Goal: Information Seeking & Learning: Compare options

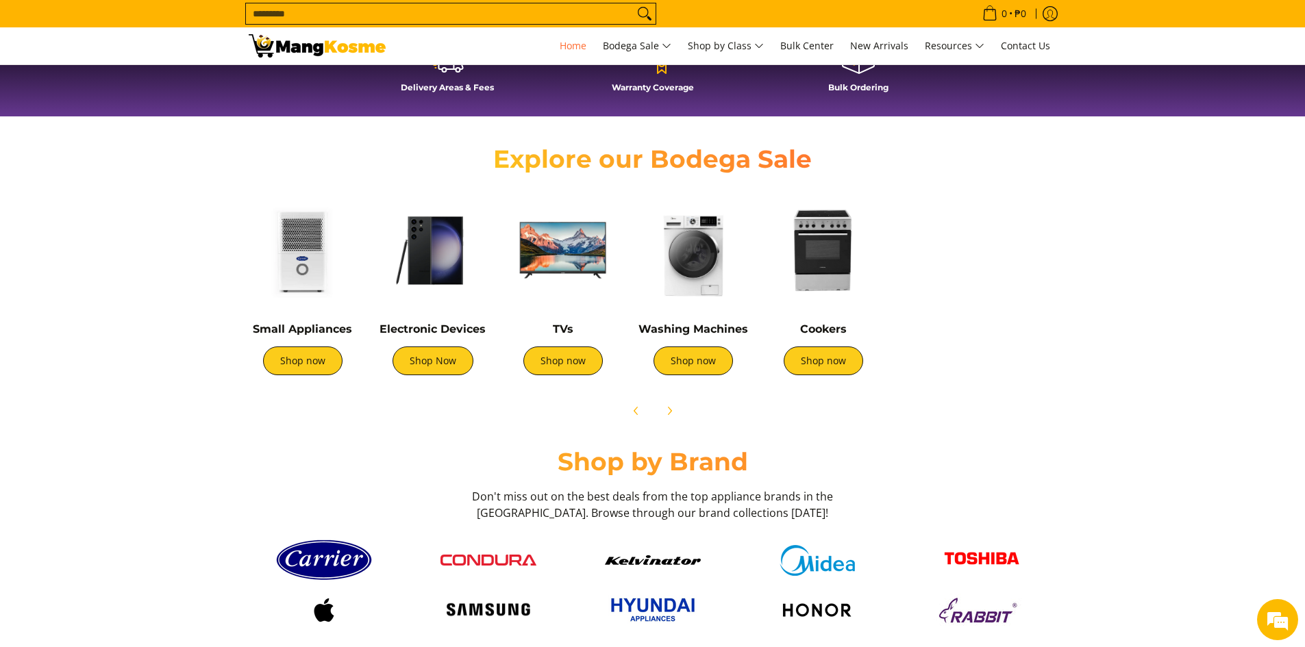
scroll to position [0, 212]
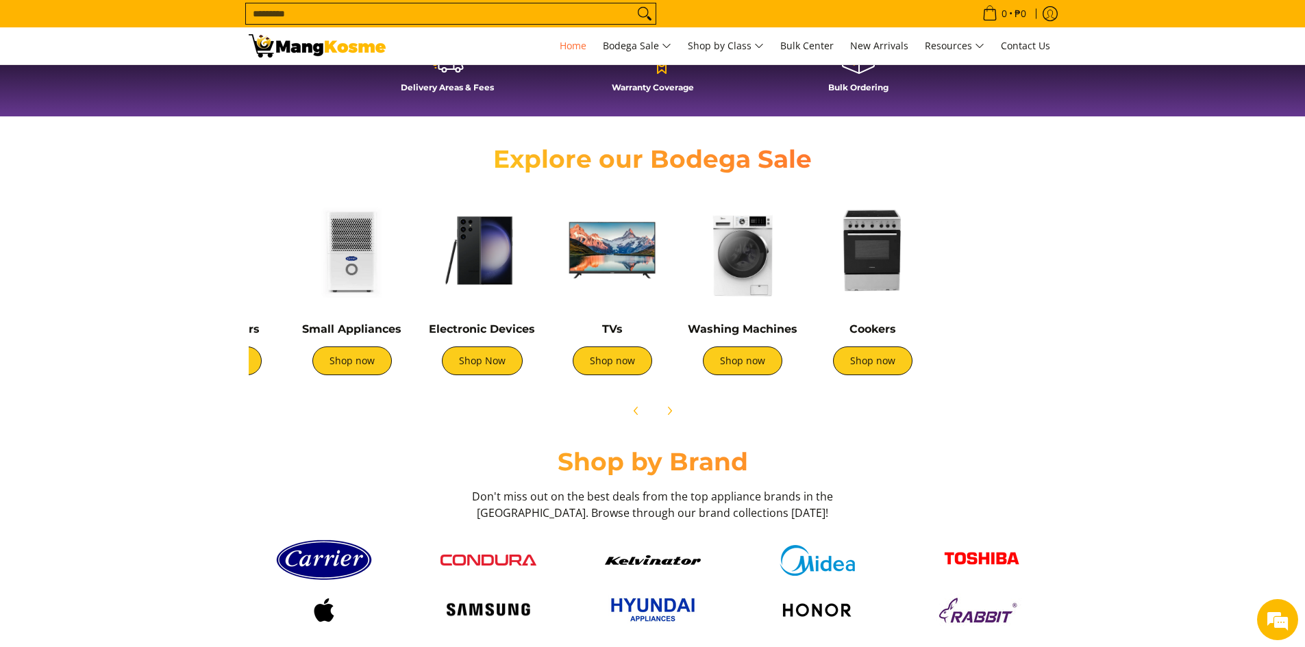
drag, startPoint x: 1028, startPoint y: 349, endPoint x: 821, endPoint y: 346, distance: 206.9
click at [824, 338] on div "Cookers Shop now" at bounding box center [873, 356] width 116 height 66
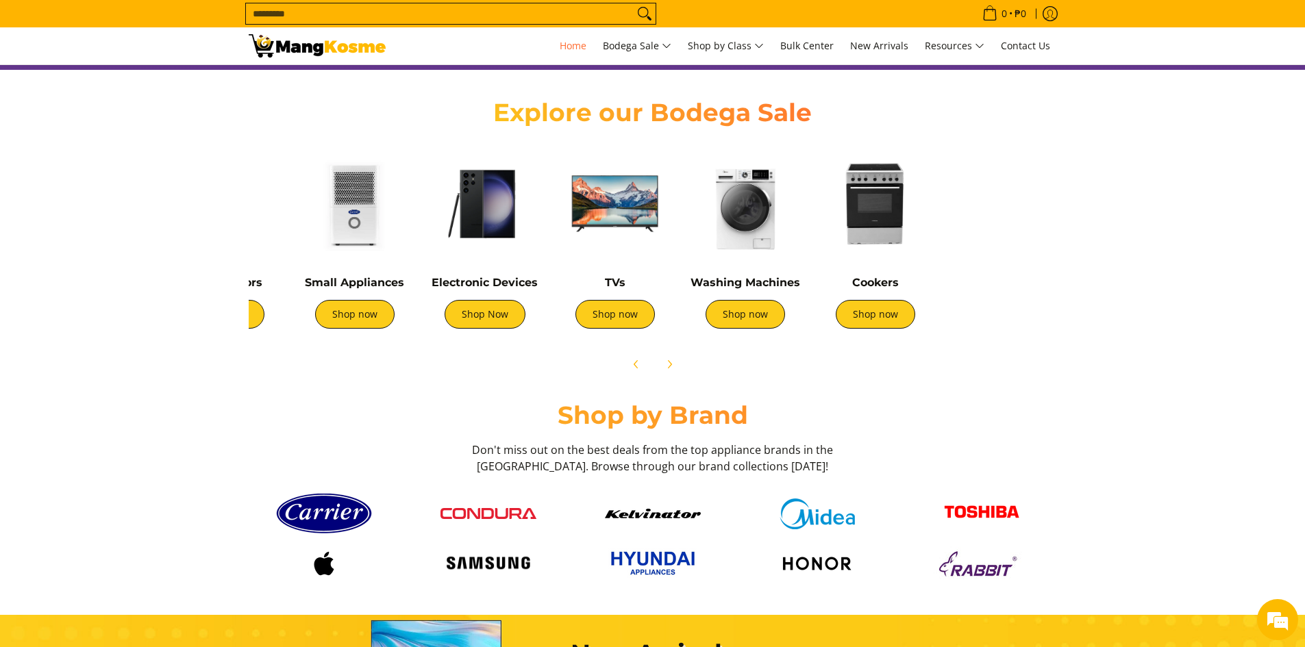
scroll to position [411, 0]
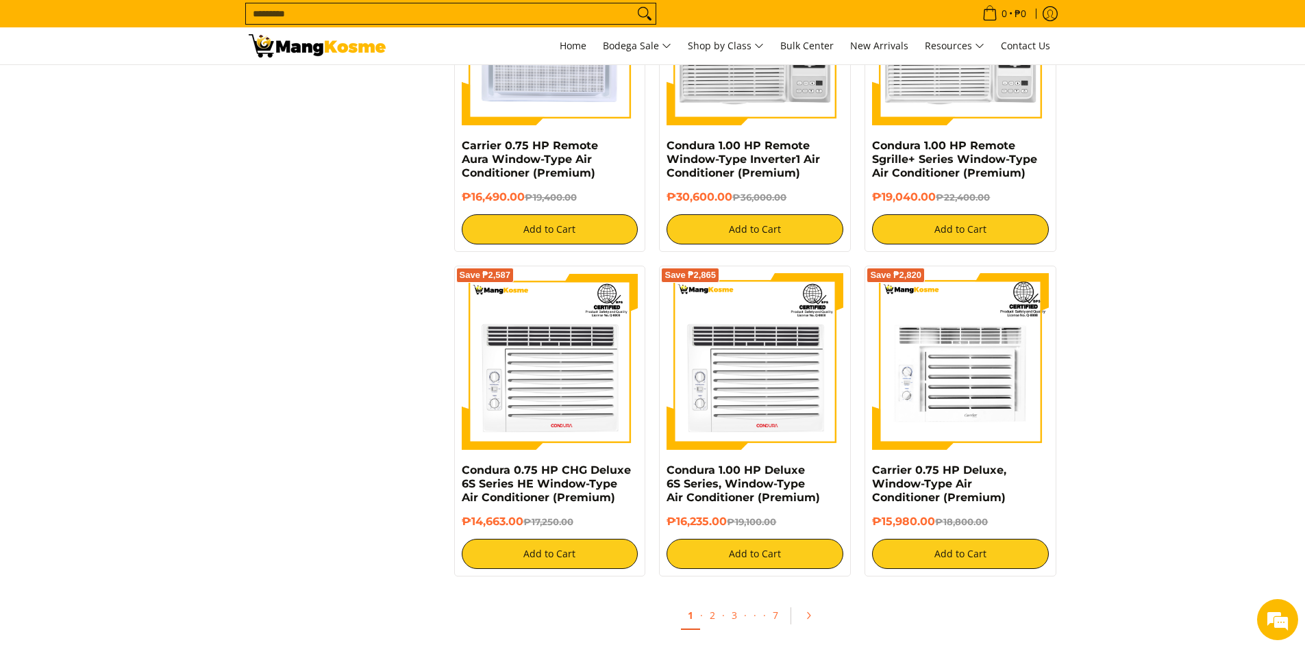
scroll to position [2535, 0]
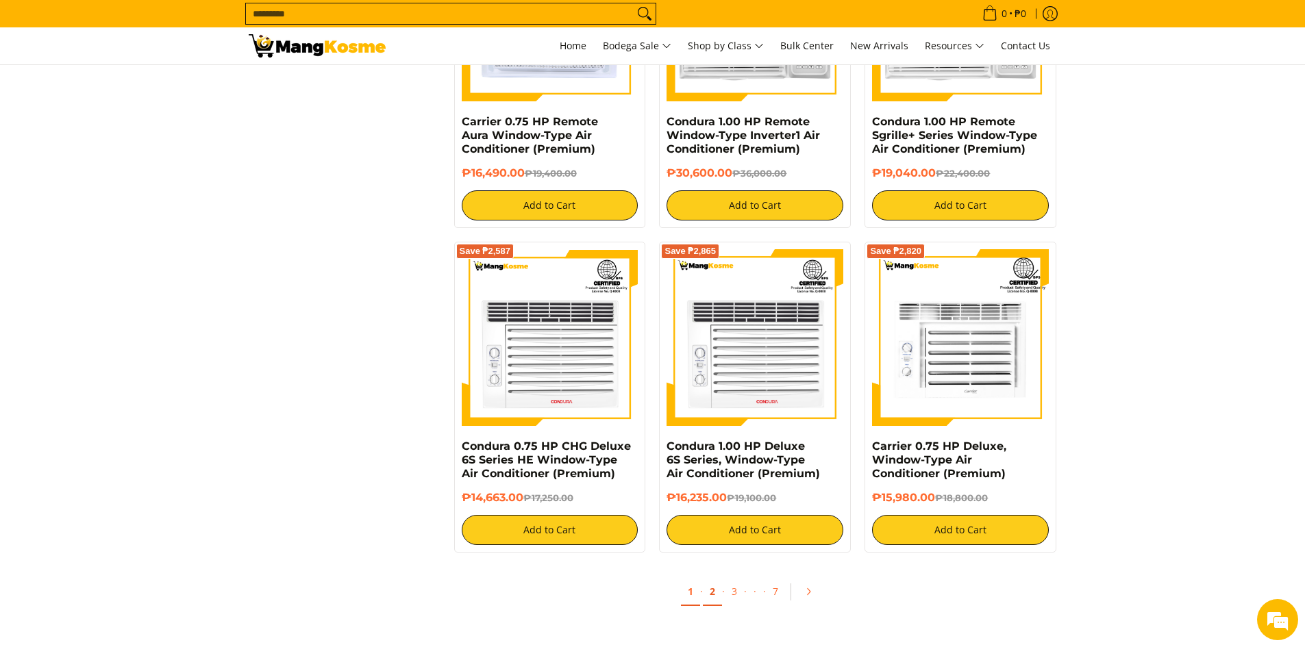
click at [708, 593] on link "2" at bounding box center [712, 592] width 19 height 28
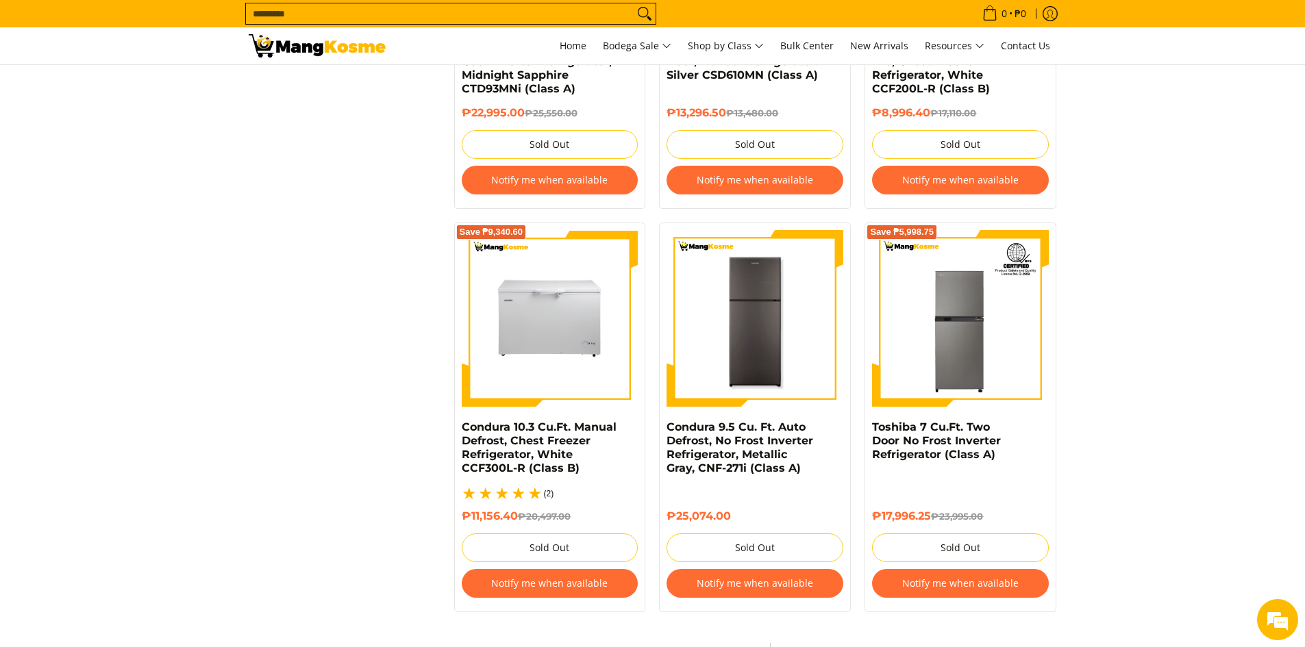
scroll to position [2946, 0]
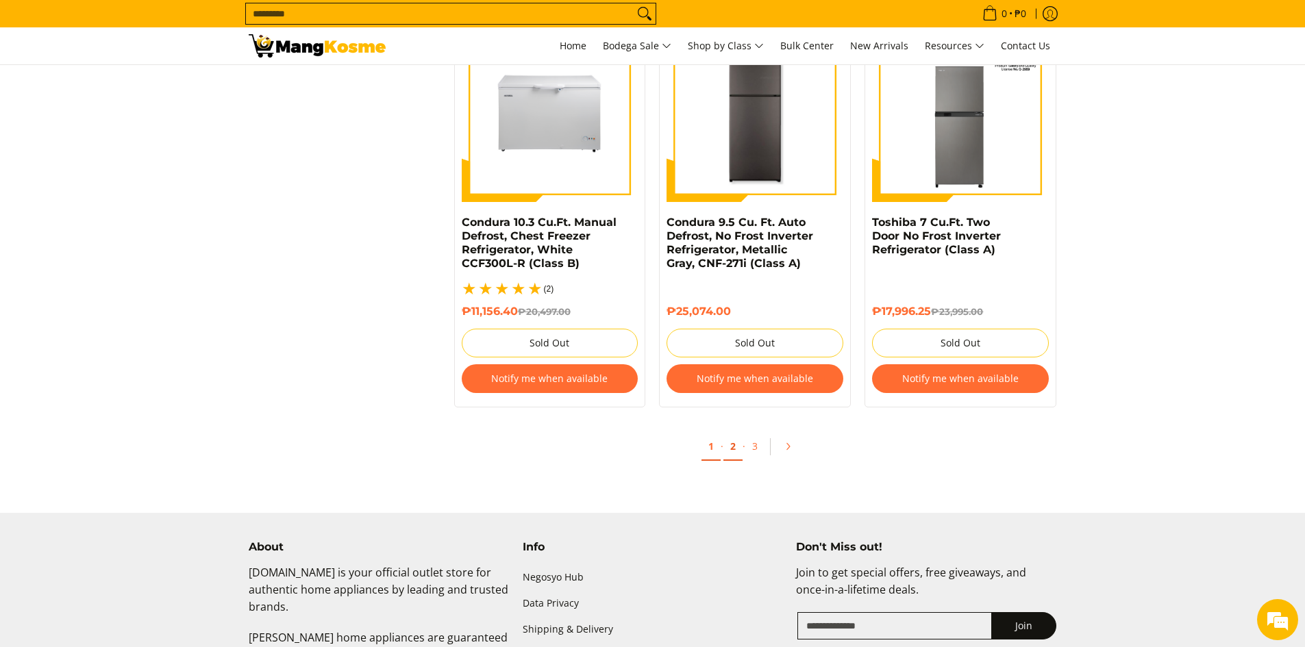
click at [734, 433] on link "2" at bounding box center [732, 447] width 19 height 28
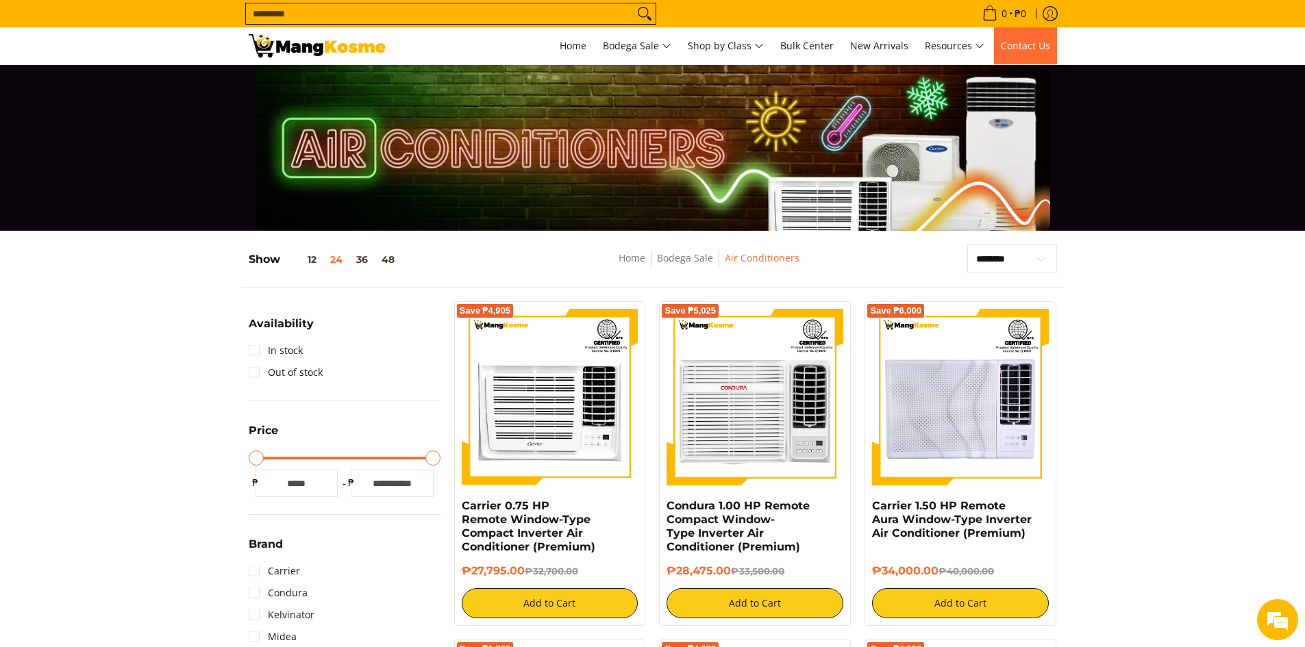
click at [1025, 45] on span "Contact Us" at bounding box center [1025, 45] width 49 height 13
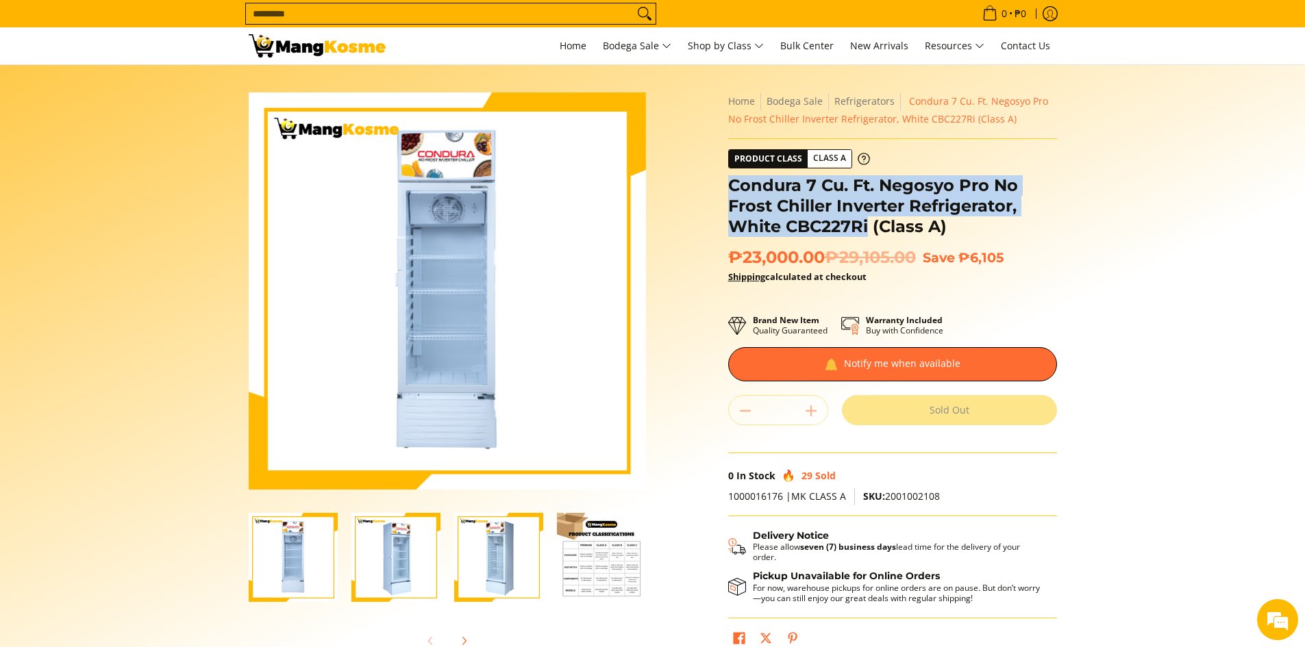
drag, startPoint x: 726, startPoint y: 187, endPoint x: 985, endPoint y: 127, distance: 266.6
click at [871, 224] on div "**********" at bounding box center [892, 378] width 343 height 573
copy h1 "Condura 7 Cu. Ft. Negosyo Pro No Frost Chiller Inverter Refrigerator, White CBC…"
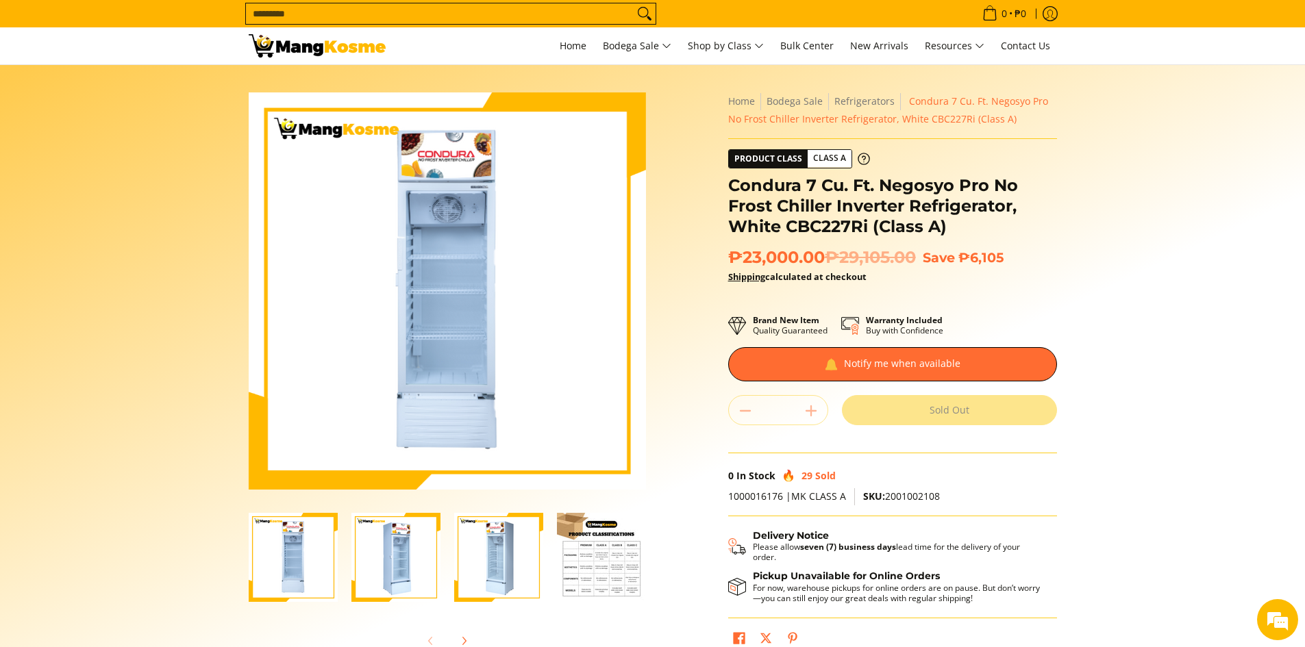
click at [697, 393] on div "Skip to Main Content Enable zoom Disable zoom Enable zoom Disable zoom Enable z…" at bounding box center [653, 384] width 822 height 584
click at [682, 401] on div "Skip to Main Content Enable zoom Disable zoom Enable zoom Disable zoom Enable z…" at bounding box center [653, 384] width 822 height 584
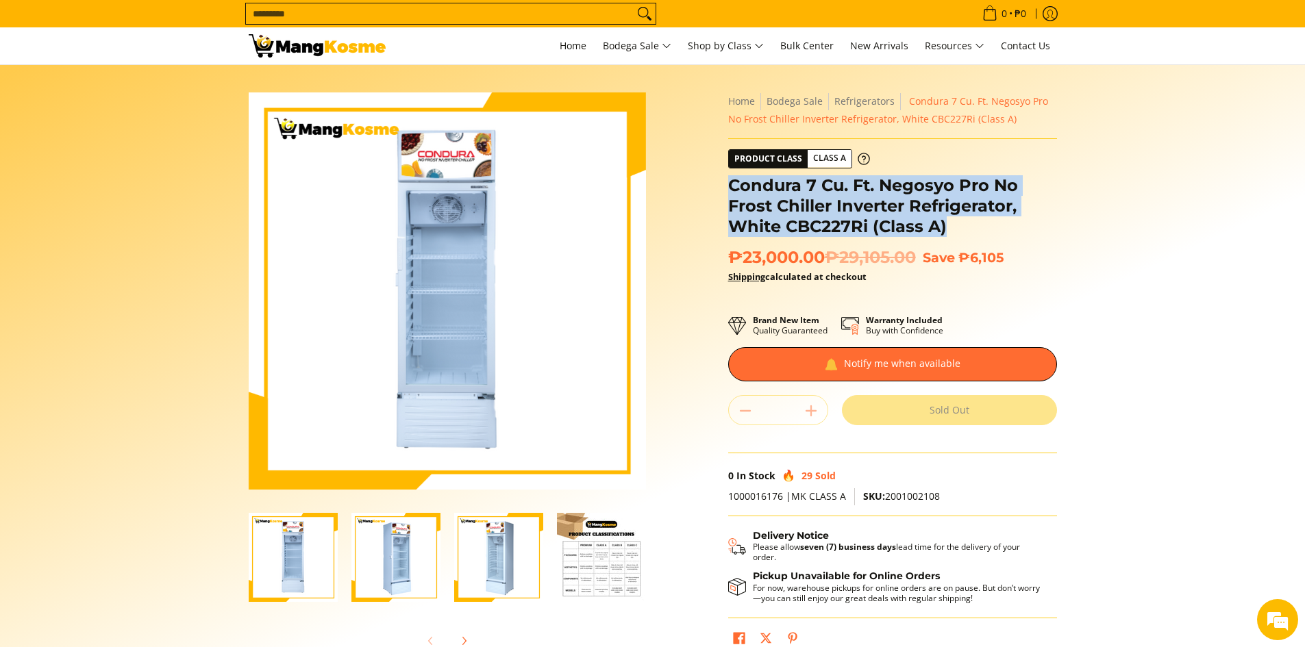
drag, startPoint x: 727, startPoint y: 189, endPoint x: 956, endPoint y: 229, distance: 232.9
click at [956, 229] on div "**********" at bounding box center [892, 378] width 343 height 573
click at [924, 223] on h1 "Condura 7 Cu. Ft. Negosyo Pro No Frost Chiller Inverter Refrigerator, White CBC…" at bounding box center [892, 206] width 329 height 62
drag, startPoint x: 952, startPoint y: 228, endPoint x: 722, endPoint y: 189, distance: 232.8
click at [722, 189] on div "**********" at bounding box center [892, 378] width 343 height 573
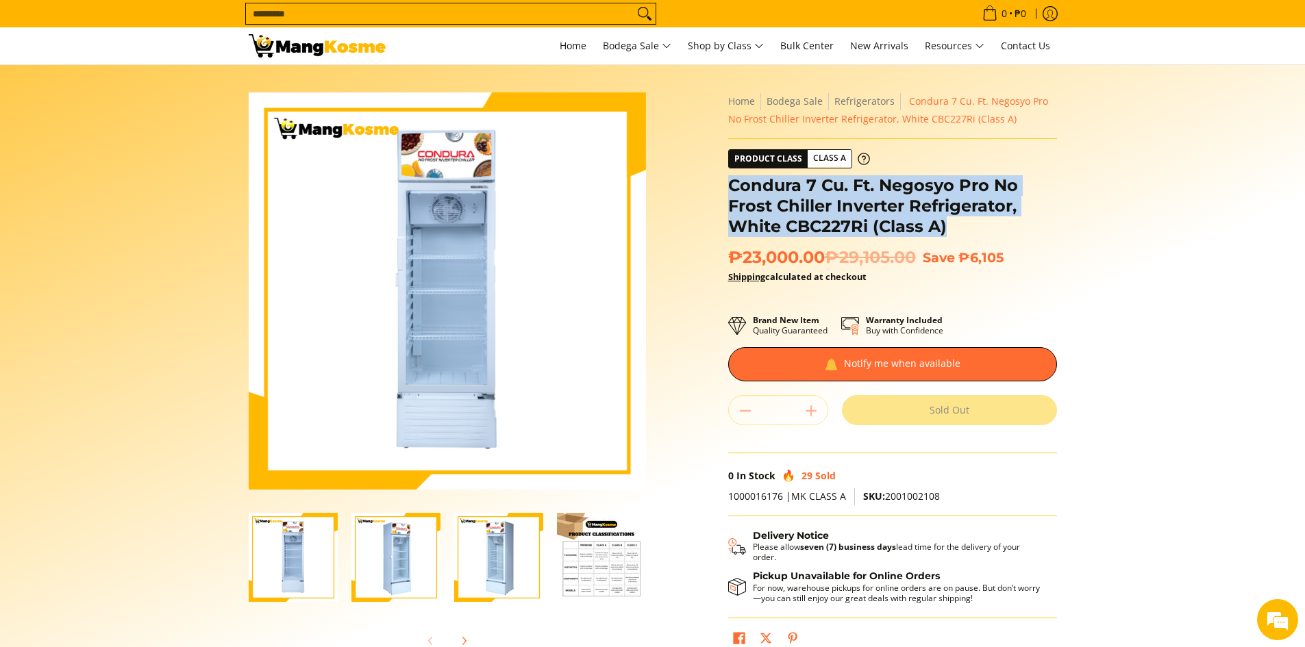
click at [715, 198] on div "Skip to Main Content Enable zoom Disable zoom Enable zoom Disable zoom Enable z…" at bounding box center [653, 384] width 822 height 584
drag, startPoint x: 723, startPoint y: 187, endPoint x: 968, endPoint y: 228, distance: 248.7
click at [968, 228] on div "**********" at bounding box center [892, 378] width 343 height 573
click at [947, 222] on h1 "Condura 7 Cu. Ft. Negosyo Pro No Frost Chiller Inverter Refrigerator, White CBC…" at bounding box center [892, 206] width 329 height 62
drag, startPoint x: 963, startPoint y: 225, endPoint x: 713, endPoint y: 188, distance: 252.2
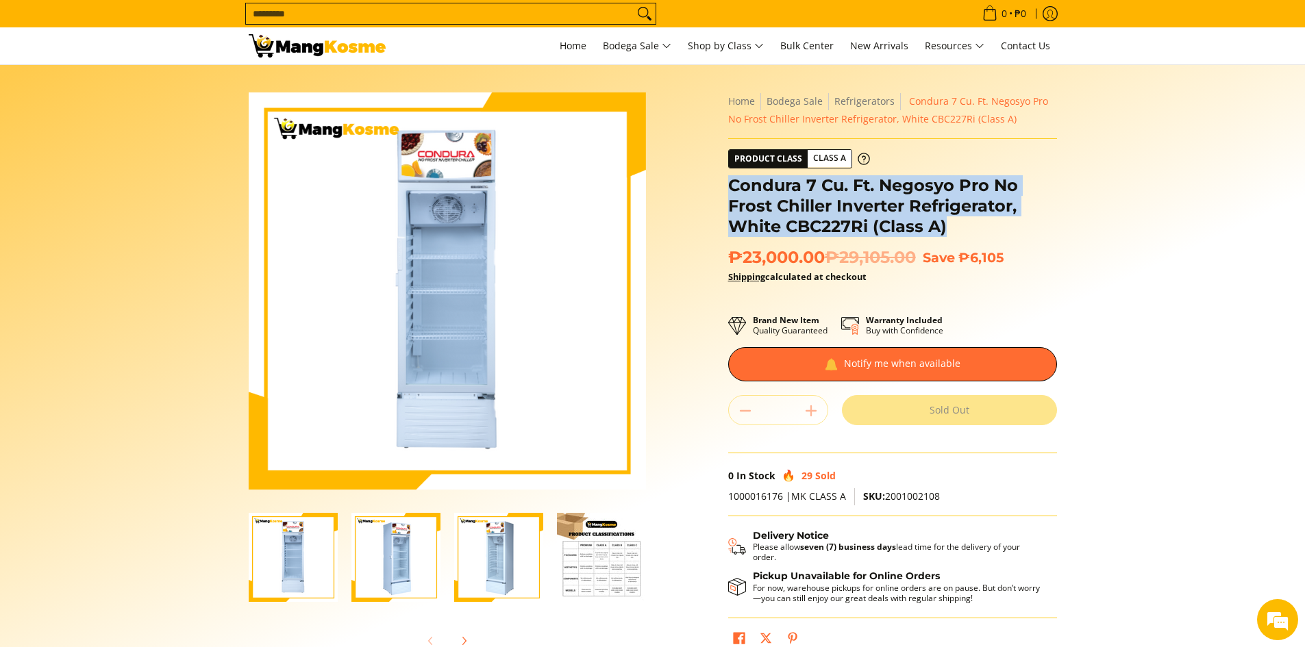
click at [713, 188] on div "Skip to Main Content Enable zoom Disable zoom Enable zoom Disable zoom Enable z…" at bounding box center [653, 384] width 822 height 584
click at [712, 195] on div "Skip to Main Content Enable zoom Disable zoom Enable zoom Disable zoom Enable z…" at bounding box center [653, 384] width 822 height 584
drag, startPoint x: 729, startPoint y: 187, endPoint x: 966, endPoint y: 226, distance: 240.2
click at [966, 226] on h1 "Condura 7 Cu. Ft. Negosyo Pro No Frost Chiller Inverter Refrigerator, White CBC…" at bounding box center [892, 206] width 329 height 62
click at [961, 225] on h1 "Condura 7 Cu. Ft. Negosyo Pro No Frost Chiller Inverter Refrigerator, White CBC…" at bounding box center [892, 206] width 329 height 62
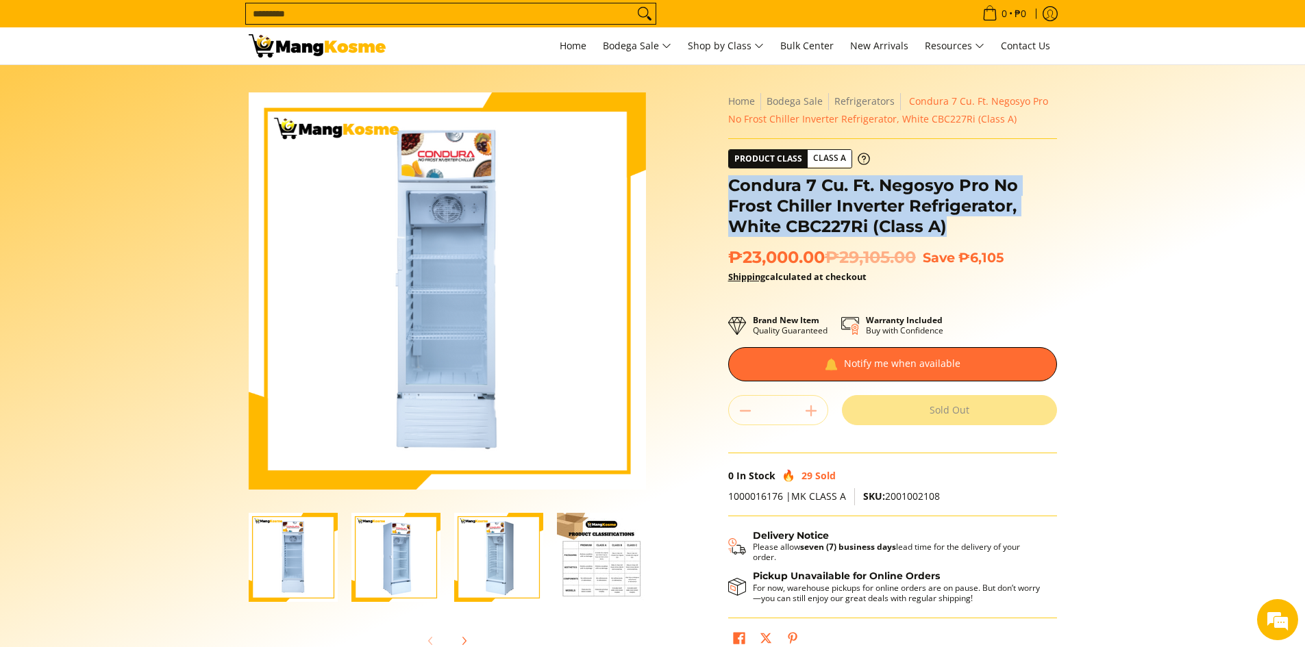
drag, startPoint x: 900, startPoint y: 224, endPoint x: 717, endPoint y: 193, distance: 184.9
click at [717, 193] on div "Skip to Main Content Enable zoom Disable zoom Enable zoom Disable zoom Enable z…" at bounding box center [653, 384] width 822 height 584
drag, startPoint x: 723, startPoint y: 188, endPoint x: 953, endPoint y: 232, distance: 234.3
click at [953, 232] on div "**********" at bounding box center [892, 378] width 343 height 573
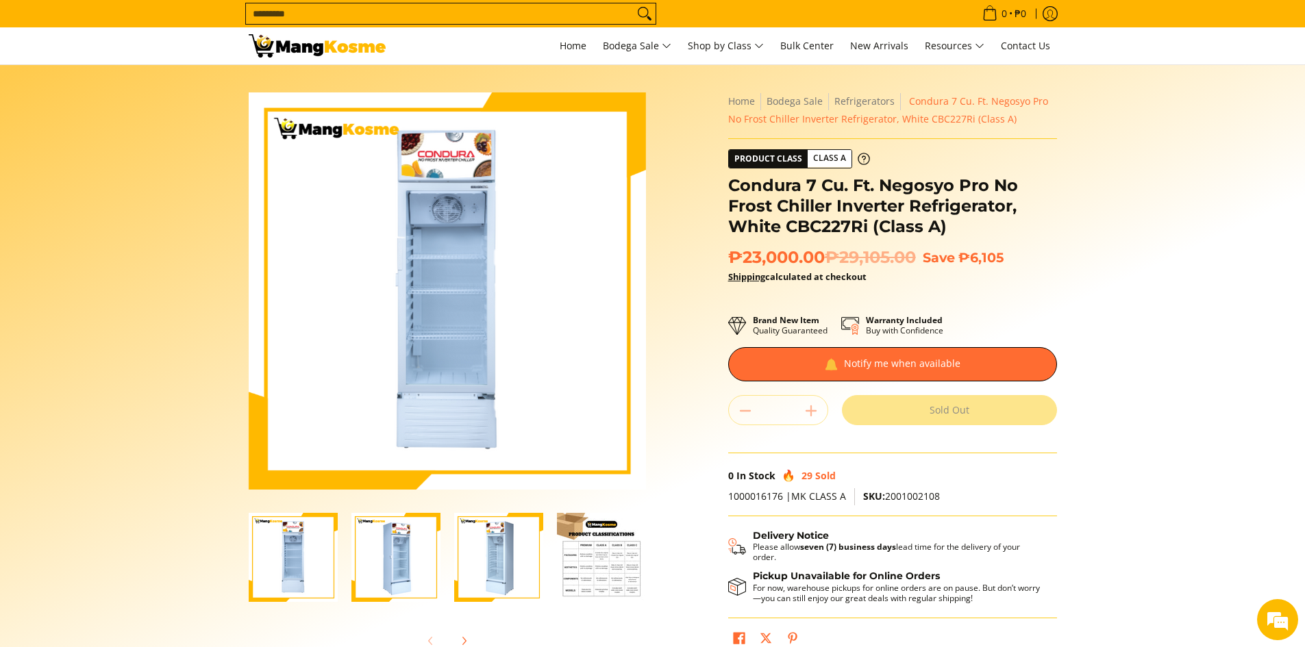
click at [702, 249] on div "Skip to Main Content Enable zoom Disable zoom Enable zoom Disable zoom Enable z…" at bounding box center [653, 384] width 822 height 584
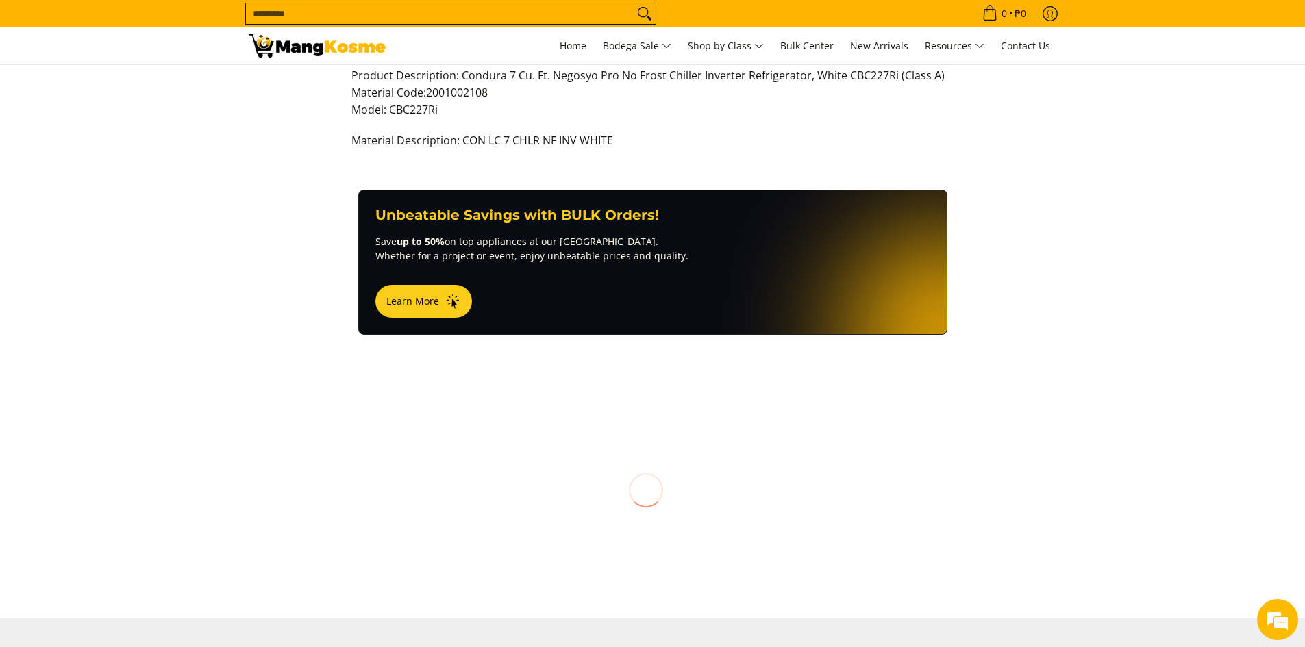
scroll to position [891, 0]
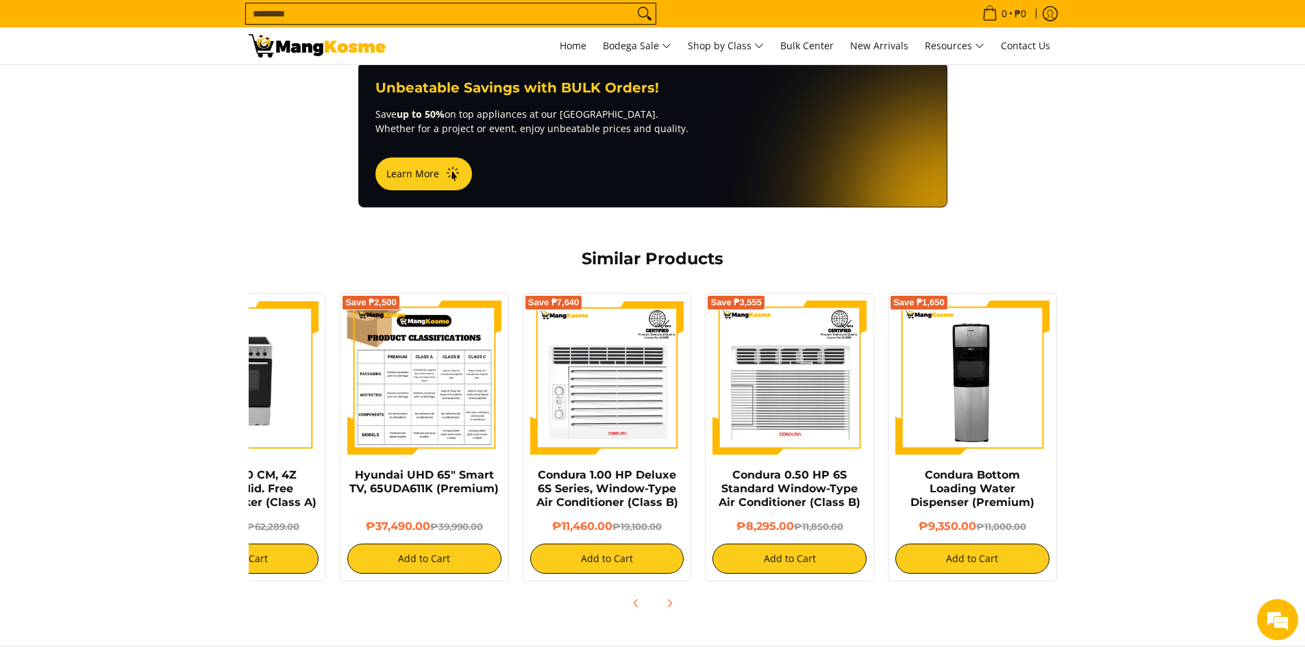
drag, startPoint x: 784, startPoint y: 399, endPoint x: 467, endPoint y: 402, distance: 317.9
click at [402, 397] on div "Save ₱39,764 Condura 60 CM, 4Z Ceramic Mid. Free Standing Cooker (Class A) ₱22,…" at bounding box center [607, 433] width 913 height 295
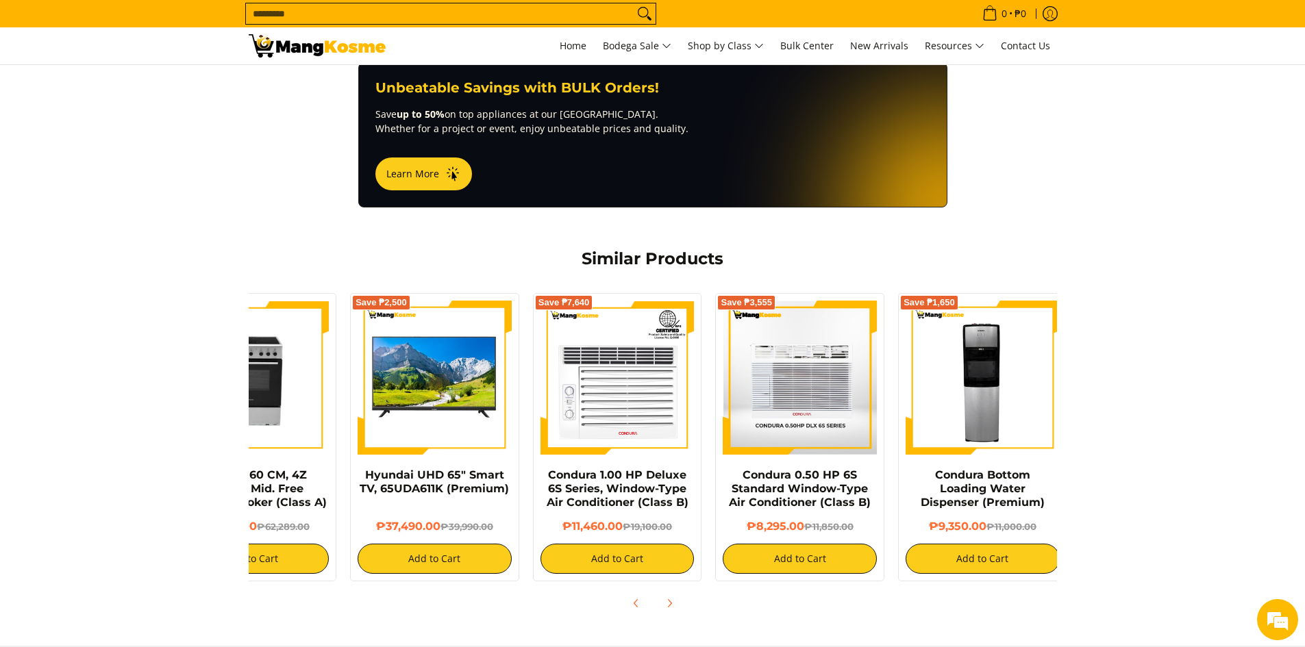
scroll to position [0, 0]
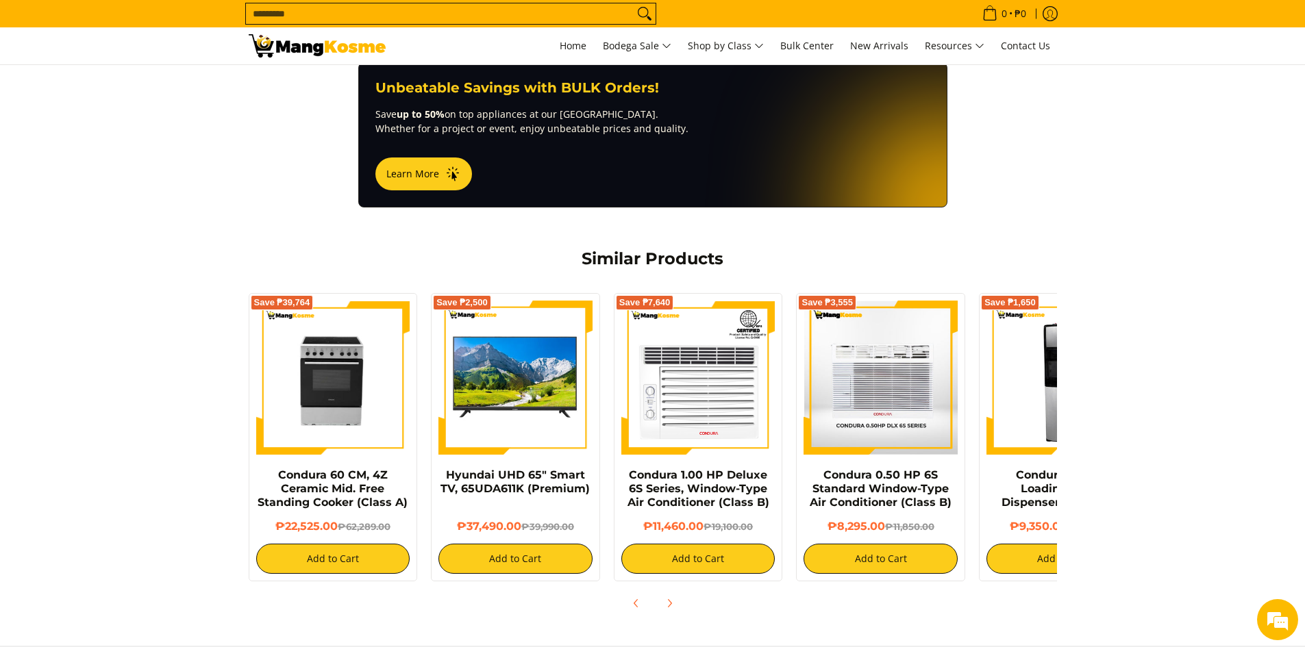
drag, startPoint x: 541, startPoint y: 400, endPoint x: 930, endPoint y: 417, distance: 389.5
click at [924, 410] on div "Save ₱39,764 Condura 60 CM, 4Z Ceramic Mid. Free Standing Cooker (Class A) ₱22,…" at bounding box center [698, 433] width 913 height 295
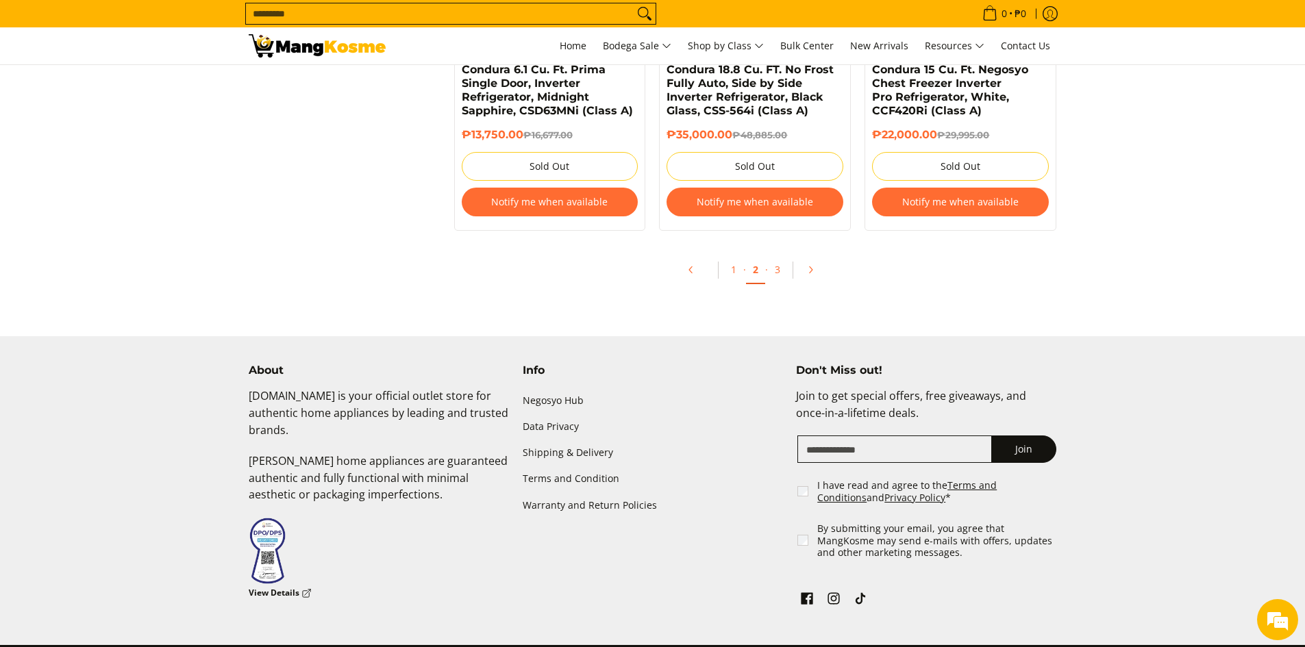
scroll to position [3083, 0]
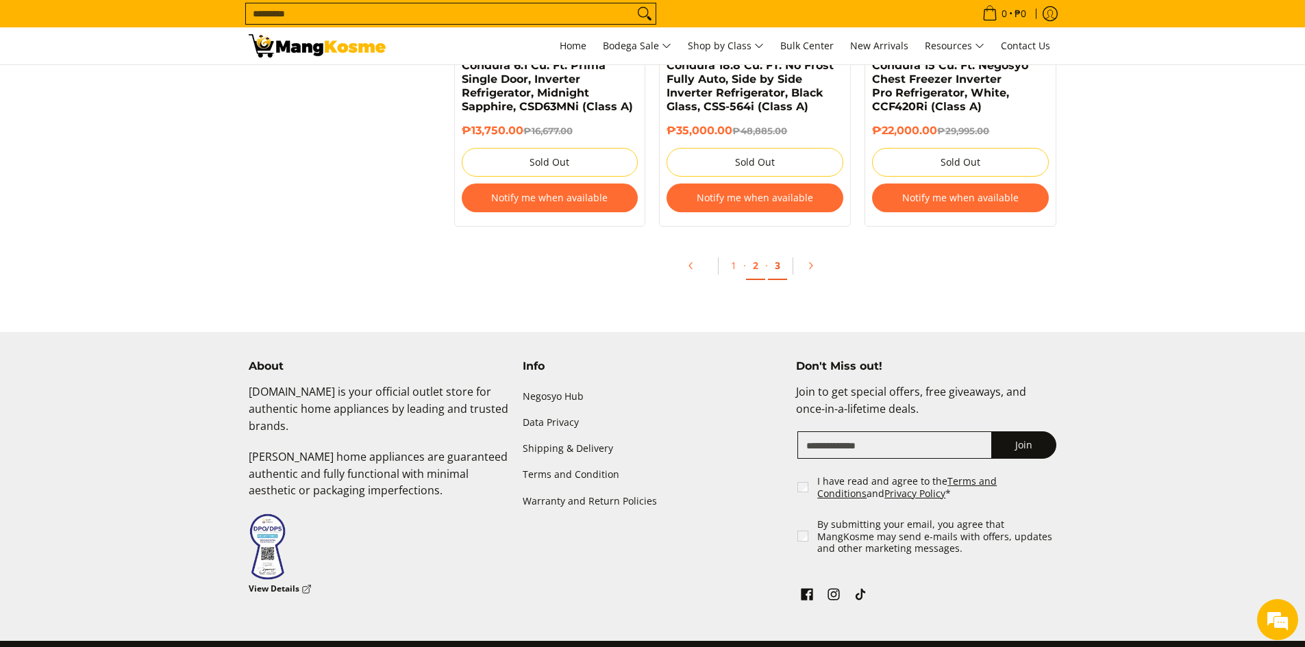
click at [782, 266] on link "3" at bounding box center [777, 266] width 19 height 28
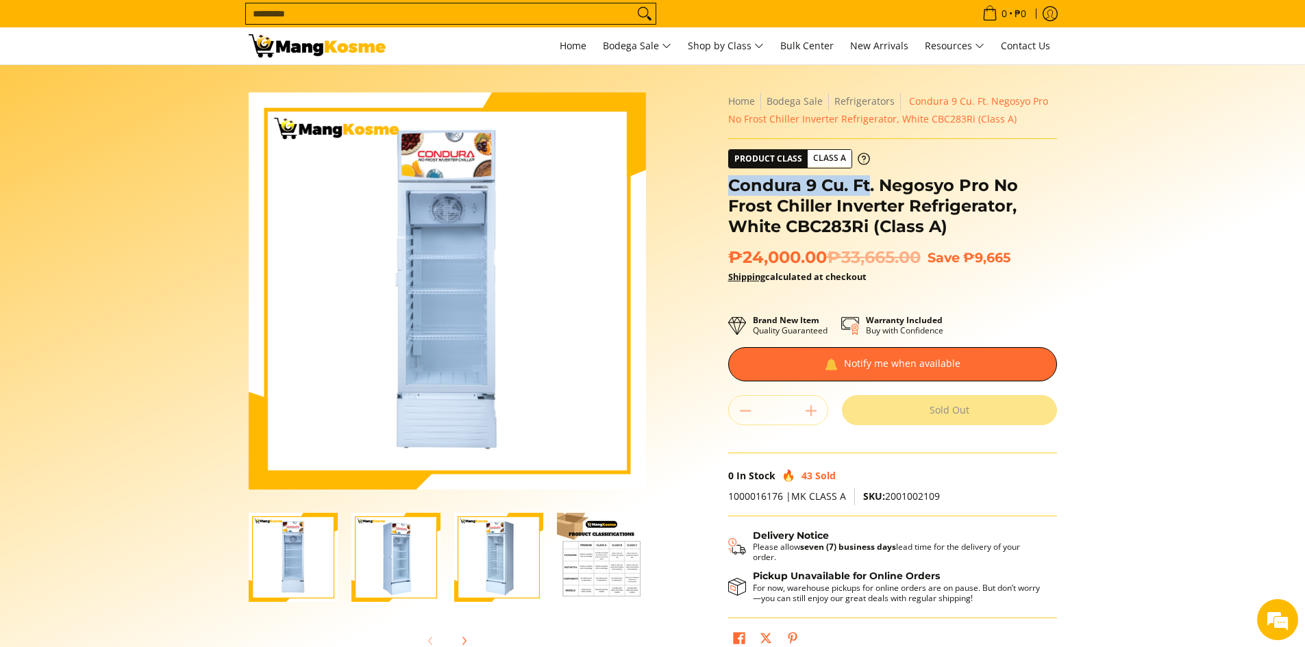
drag, startPoint x: 730, startPoint y: 190, endPoint x: 872, endPoint y: 186, distance: 142.6
click at [872, 186] on h1 "Condura 9 Cu. Ft. Negosyo Pro No Frost Chiller Inverter Refrigerator, White CBC…" at bounding box center [892, 206] width 329 height 62
click at [771, 198] on h1 "Condura 9 Cu. Ft. Negosyo Pro No Frost Chiller Inverter Refrigerator, White CBC…" at bounding box center [892, 206] width 329 height 62
drag, startPoint x: 721, startPoint y: 192, endPoint x: 988, endPoint y: 183, distance: 266.7
click at [988, 183] on div "**********" at bounding box center [892, 378] width 343 height 573
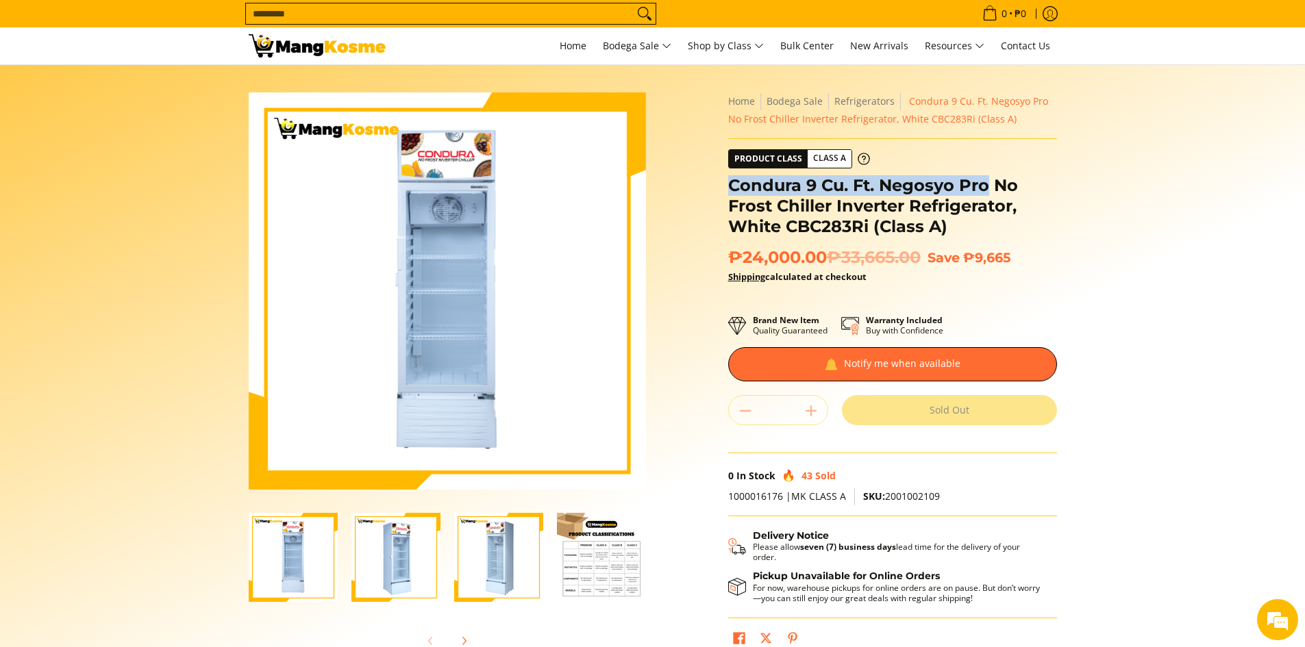
copy h1 "Condura 9 Cu. Ft. Negosyo Pro"
click at [595, 574] on img "Condura 9 Cu. Ft. Negosyo Pro No Frost Chiller Inverter Refrigerator, White CBC…" at bounding box center [601, 557] width 89 height 89
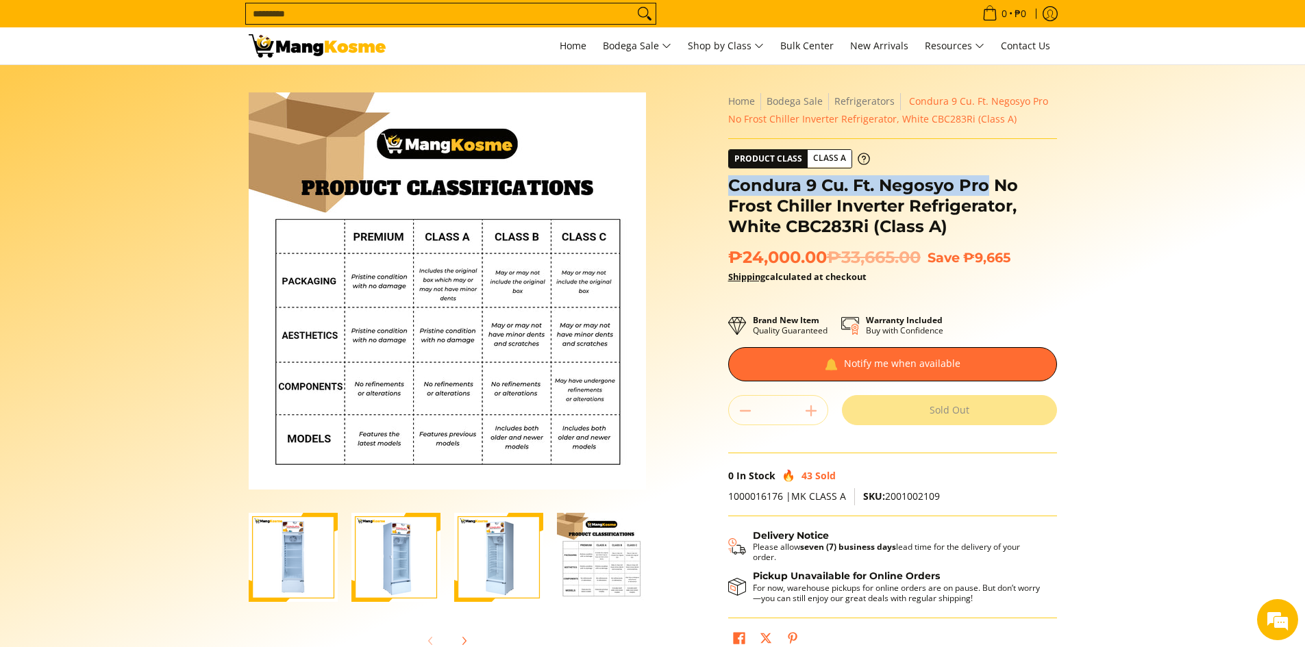
click at [515, 567] on img "Condura 9 Cu. Ft. Negosyo Pro No Frost Chiller Inverter Refrigerator, White CBC…" at bounding box center [498, 557] width 89 height 89
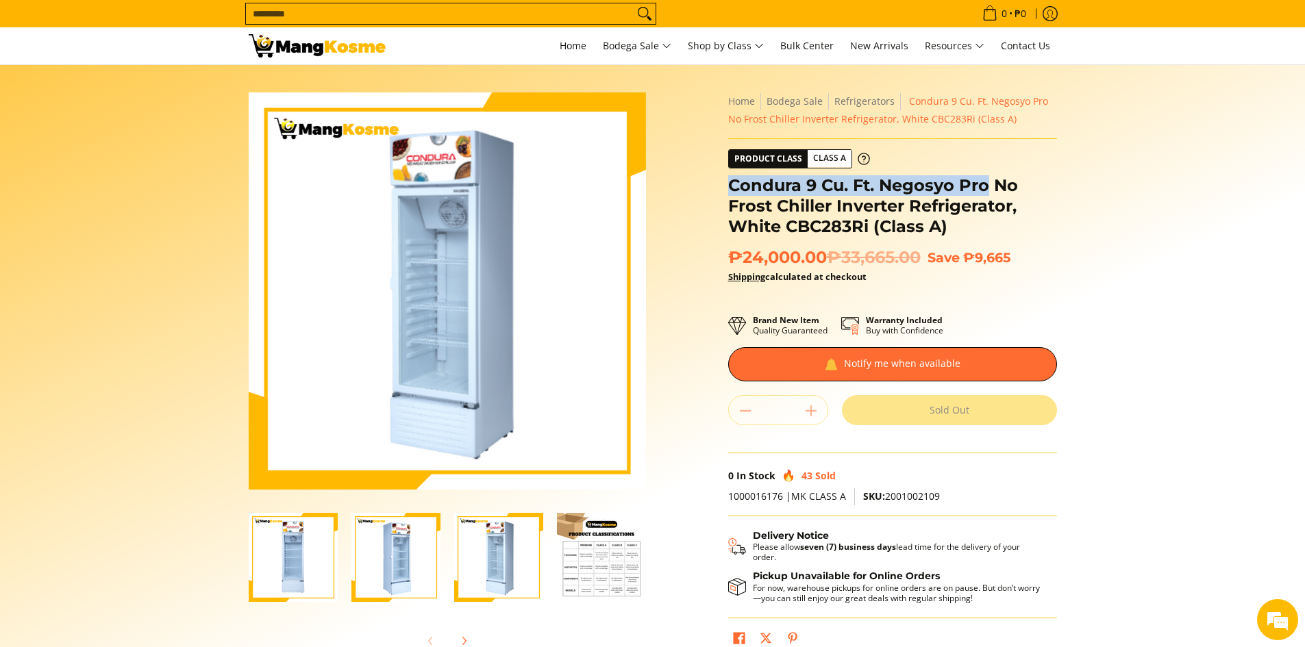
click at [417, 568] on img "Condura 9 Cu. Ft. Negosyo Pro No Frost Chiller Inverter Refrigerator, White CBC…" at bounding box center [395, 557] width 89 height 89
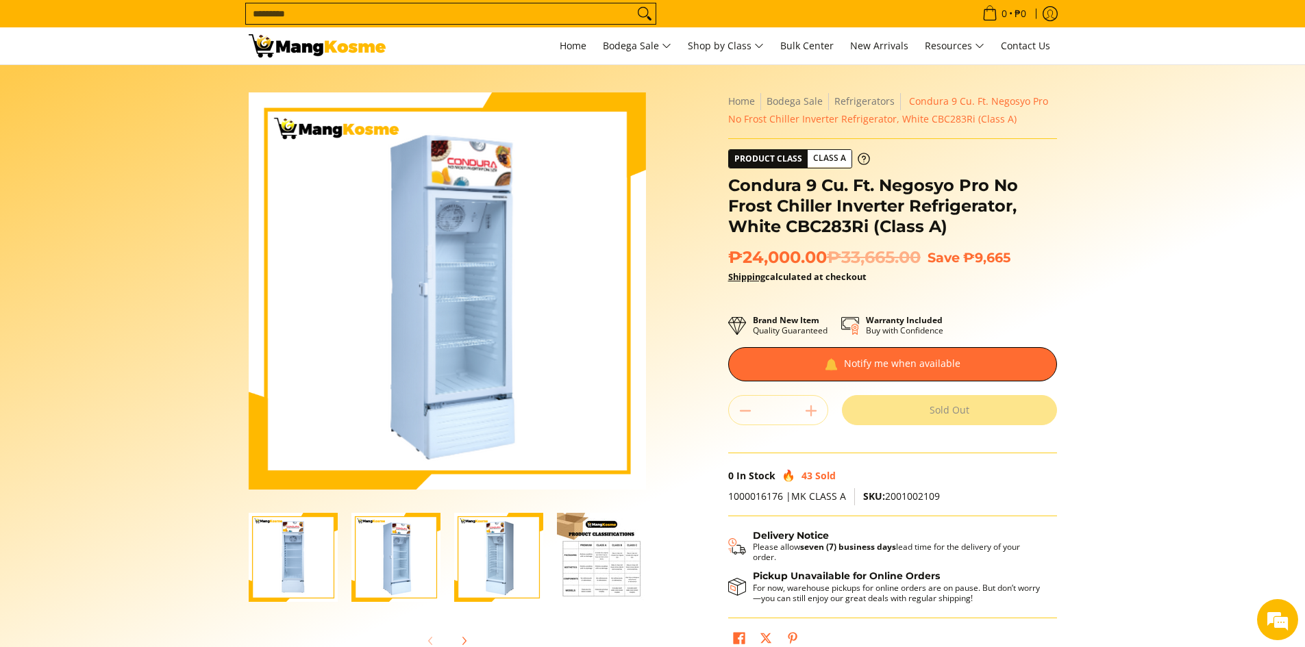
click at [662, 124] on div "Skip to Main Content Enable zoom Disable zoom Enable zoom Disable zoom Enable z…" at bounding box center [653, 384] width 822 height 584
drag, startPoint x: 244, startPoint y: 79, endPoint x: 584, endPoint y: 79, distance: 340.5
click at [583, 77] on section "Skip to Main Content Enable zoom Disable zoom Enable zoom Disable zoom Enable z…" at bounding box center [652, 378] width 1305 height 626
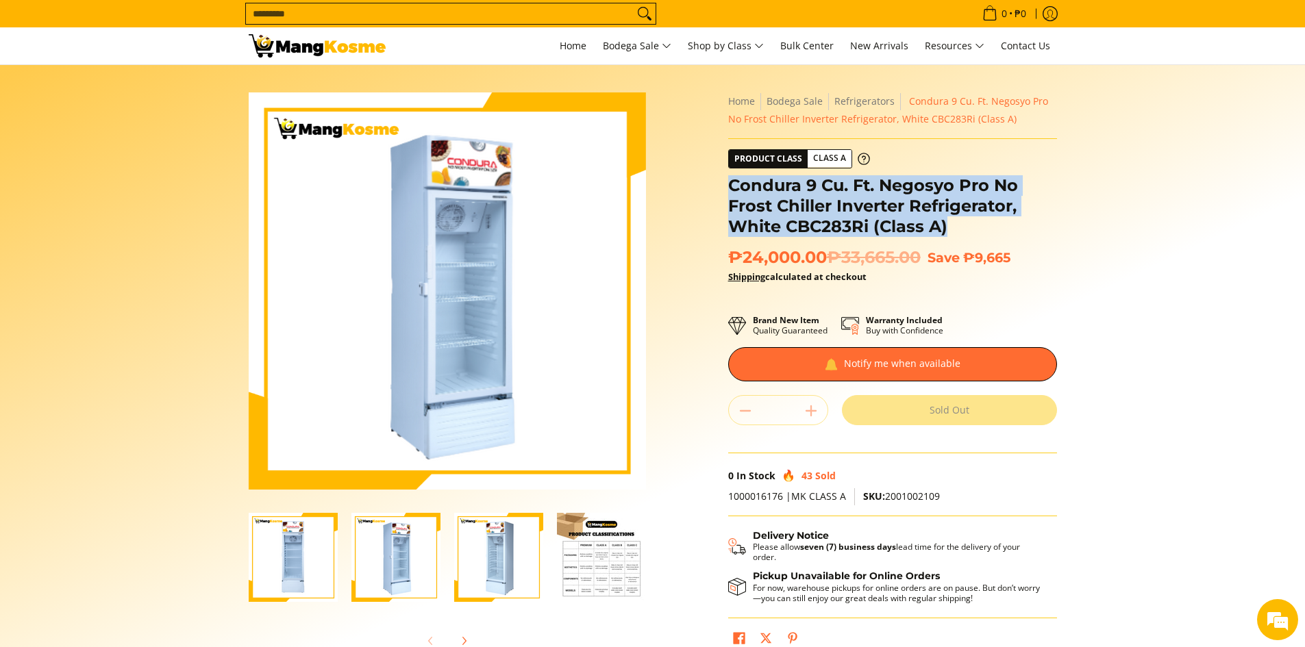
drag, startPoint x: 724, startPoint y: 182, endPoint x: 955, endPoint y: 232, distance: 236.1
click at [955, 232] on div "**********" at bounding box center [892, 378] width 343 height 573
click at [929, 229] on h1 "Condura 9 Cu. Ft. Negosyo Pro No Frost Chiller Inverter Refrigerator, White CBC…" at bounding box center [892, 206] width 329 height 62
drag, startPoint x: 954, startPoint y: 229, endPoint x: 724, endPoint y: 186, distance: 233.4
click at [724, 186] on div "**********" at bounding box center [892, 378] width 343 height 573
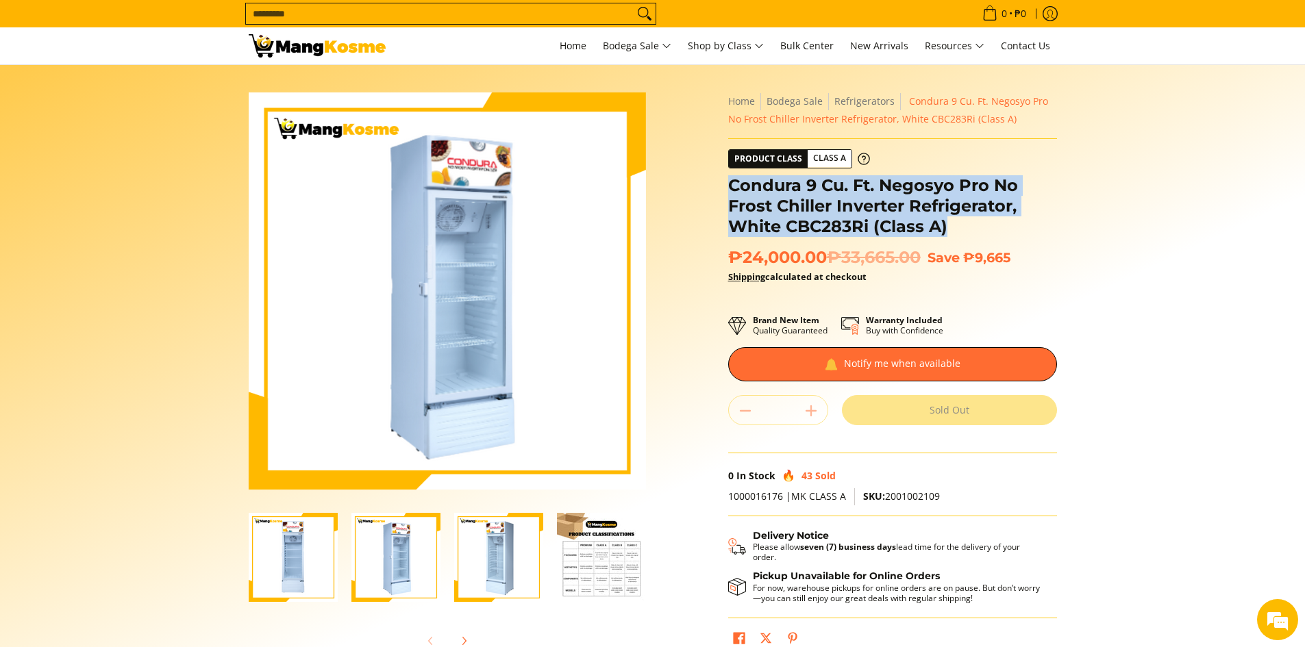
click at [717, 193] on div "Skip to Main Content Enable zoom Disable zoom Enable zoom Disable zoom Enable z…" at bounding box center [653, 384] width 822 height 584
click at [726, 184] on div "**********" at bounding box center [892, 378] width 343 height 573
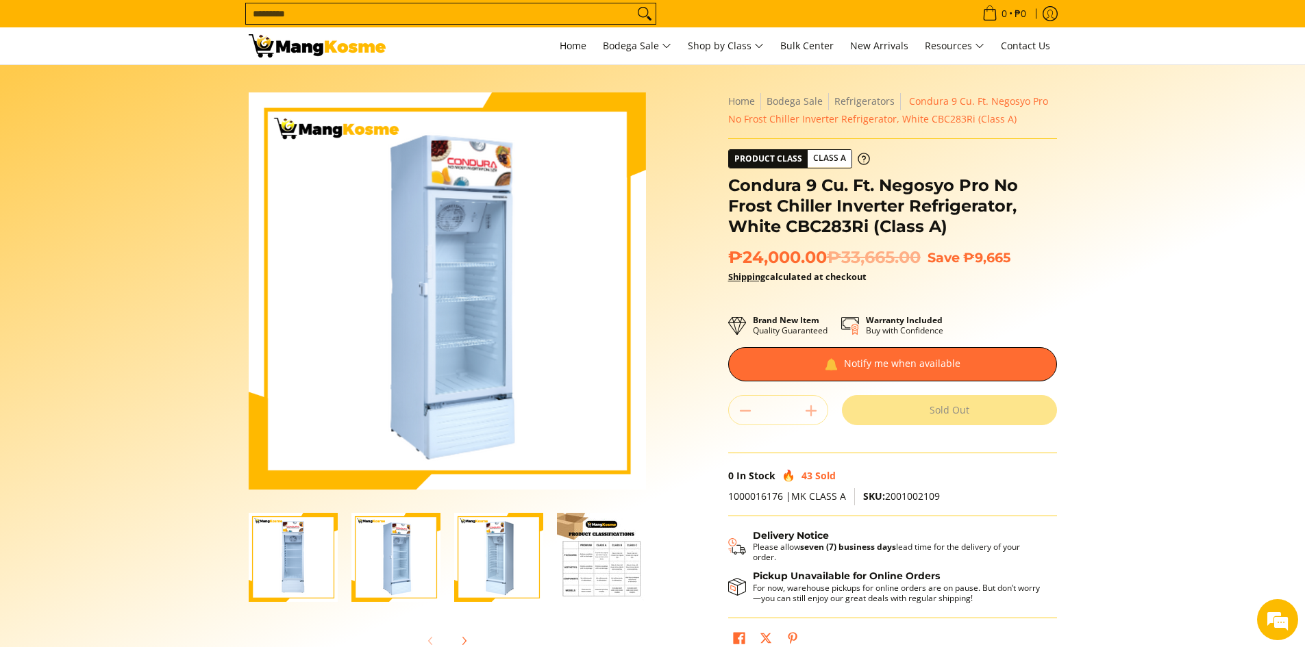
click at [730, 182] on h1 "Condura 9 Cu. Ft. Negosyo Pro No Frost Chiller Inverter Refrigerator, White CBC…" at bounding box center [892, 206] width 329 height 62
drag, startPoint x: 729, startPoint y: 182, endPoint x: 1021, endPoint y: 286, distance: 309.9
click at [995, 278] on div "**********" at bounding box center [892, 378] width 329 height 573
click at [1029, 289] on p "Shipping calculated at checkout" at bounding box center [892, 283] width 329 height 31
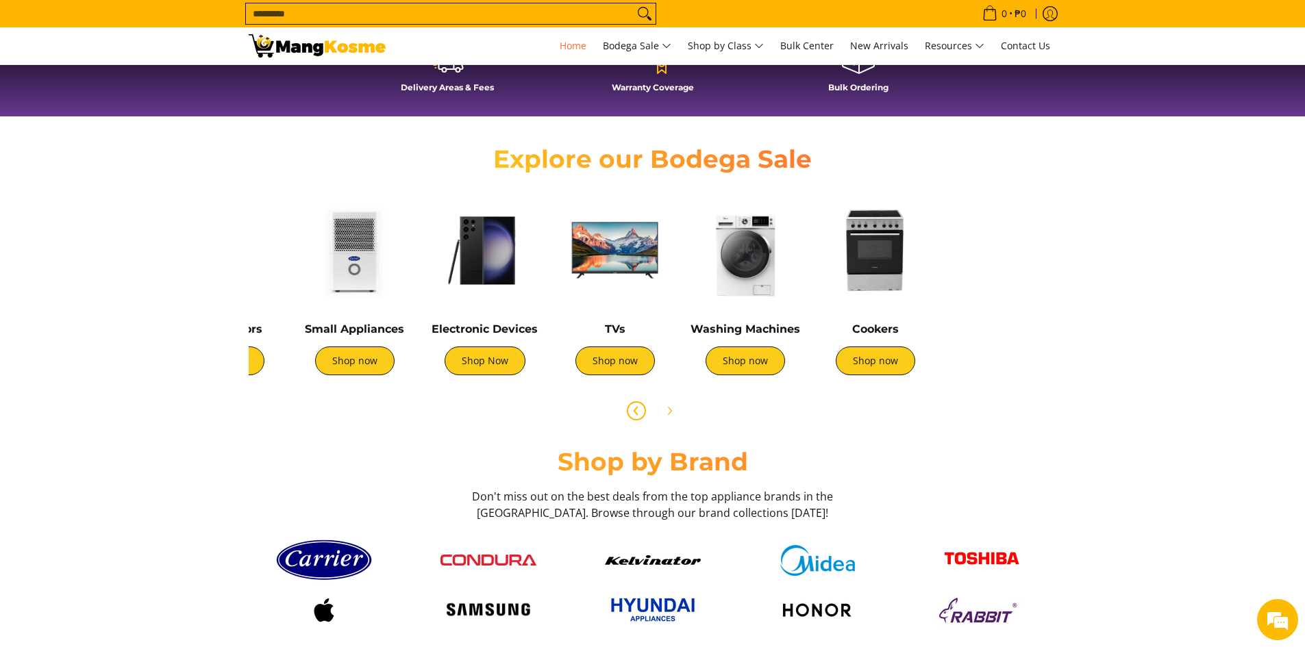
click at [639, 411] on icon "Previous" at bounding box center [636, 411] width 11 height 11
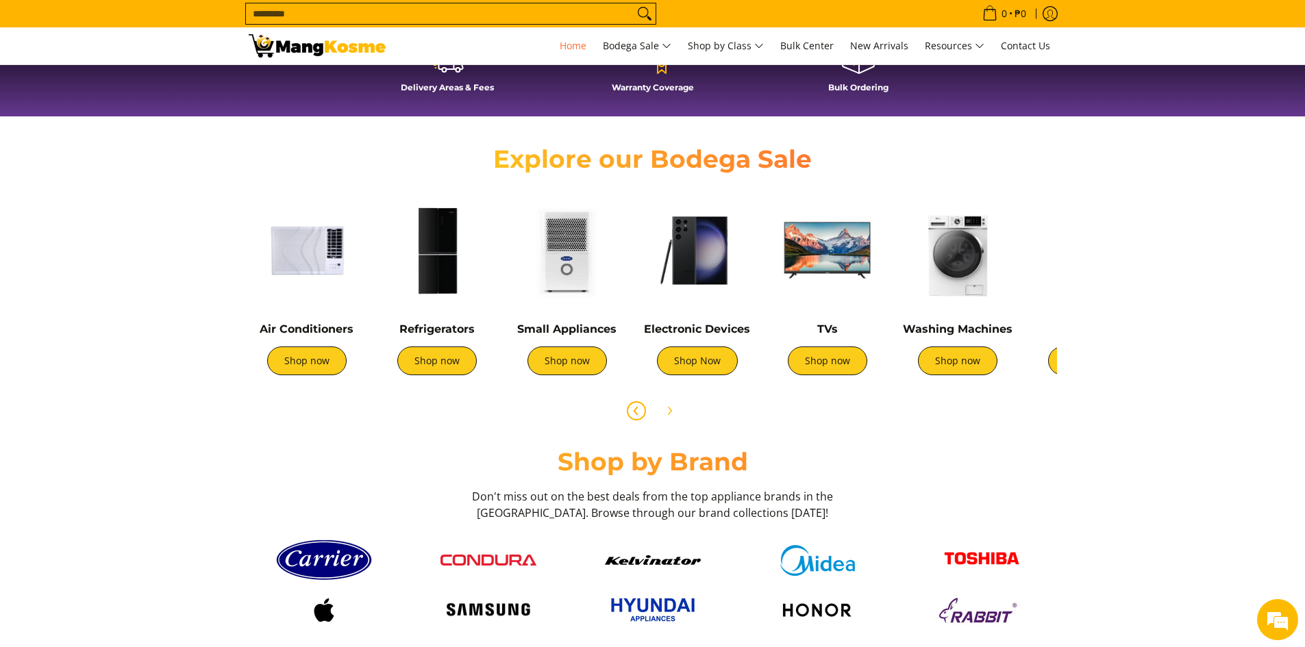
click at [639, 411] on icon "Previous" at bounding box center [636, 411] width 11 height 11
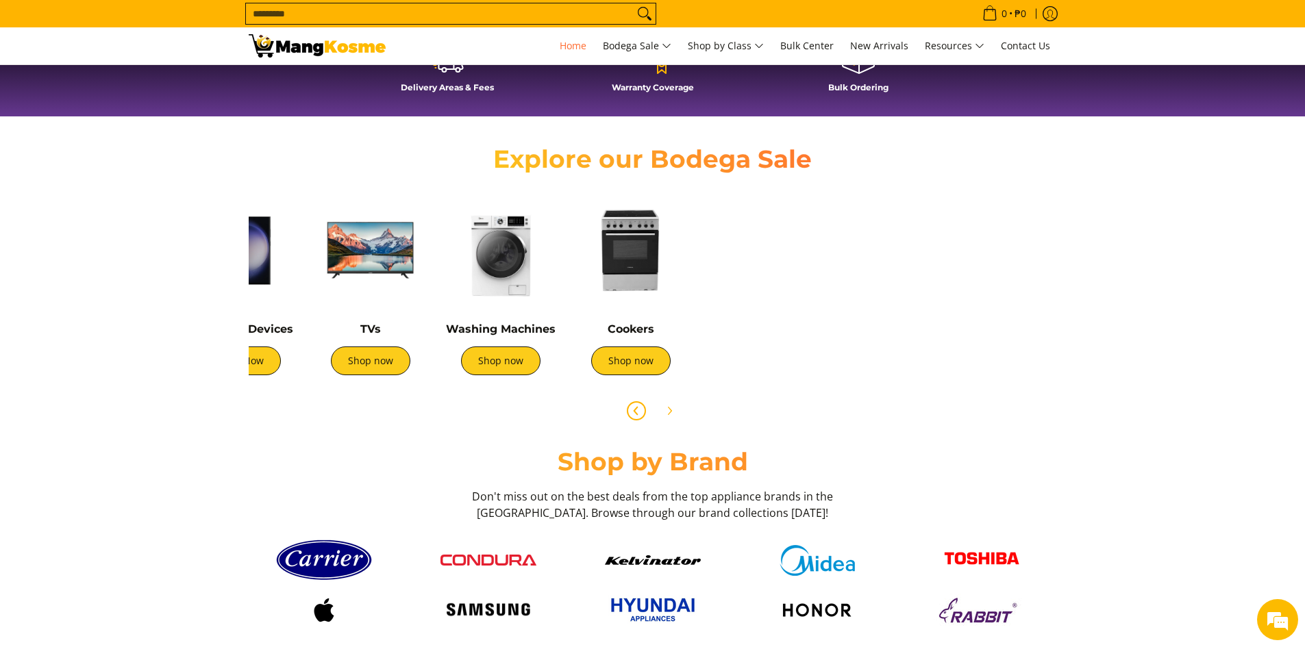
click at [639, 411] on icon "Previous" at bounding box center [636, 411] width 11 height 11
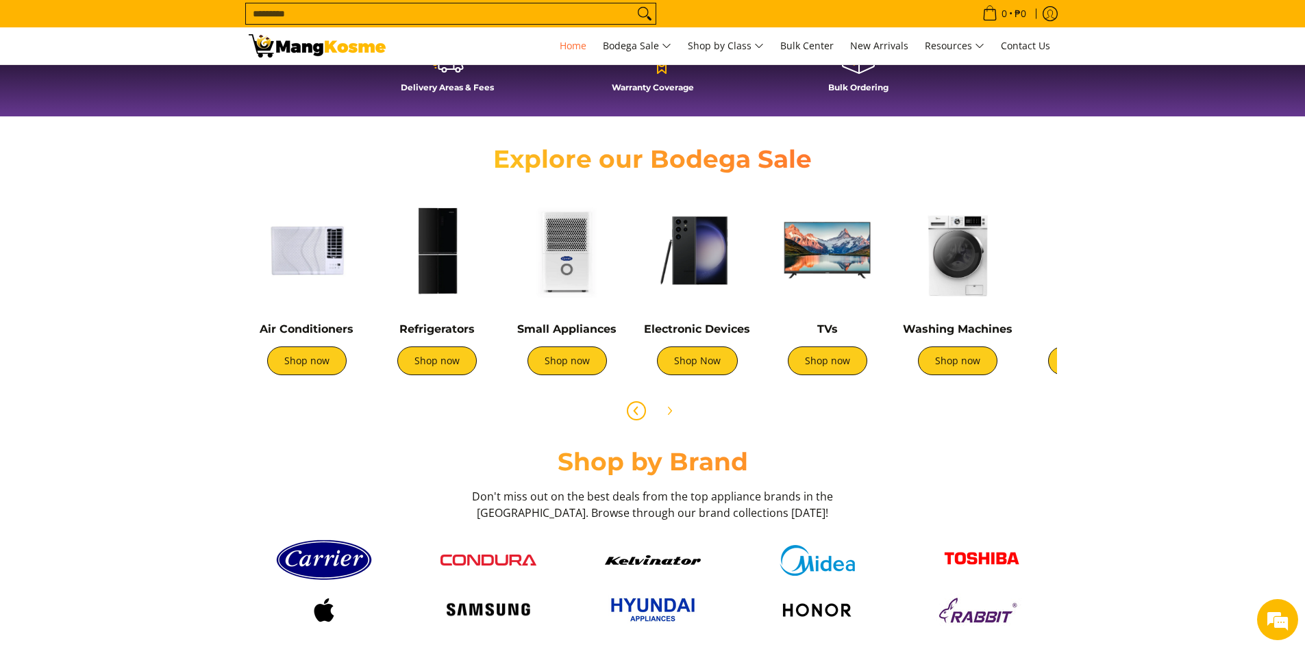
scroll to position [0, 545]
click at [426, 366] on link "Shop now" at bounding box center [436, 361] width 79 height 29
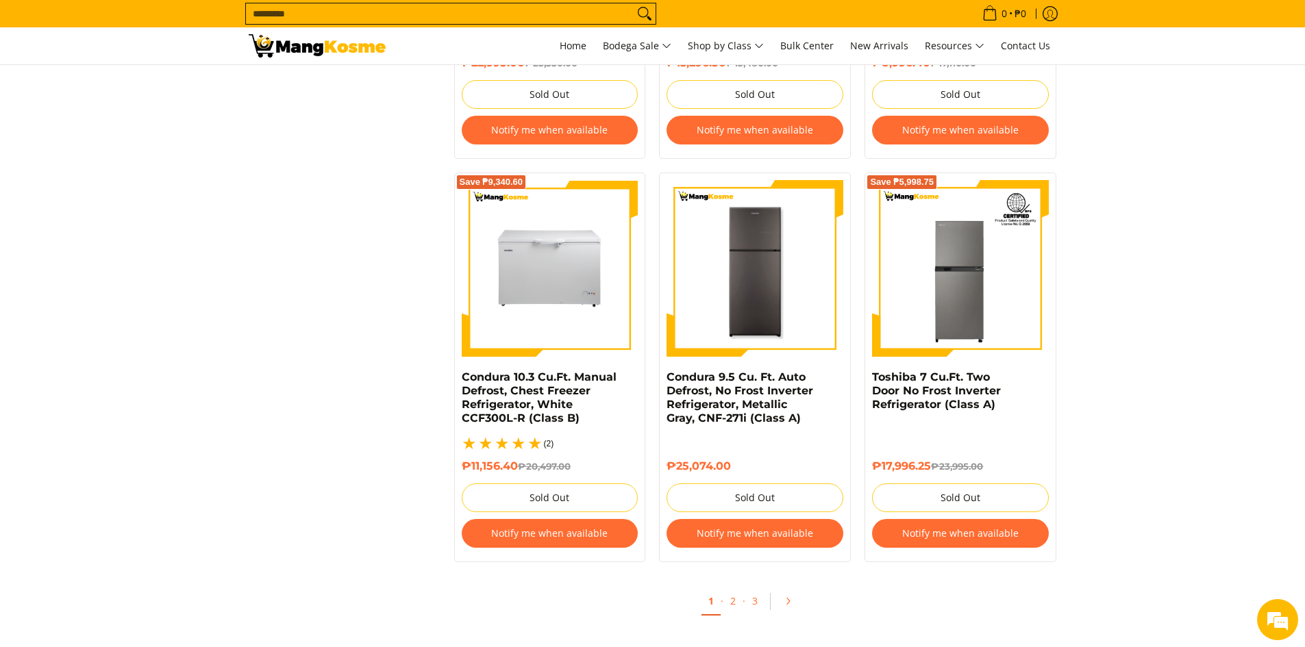
scroll to position [2946, 0]
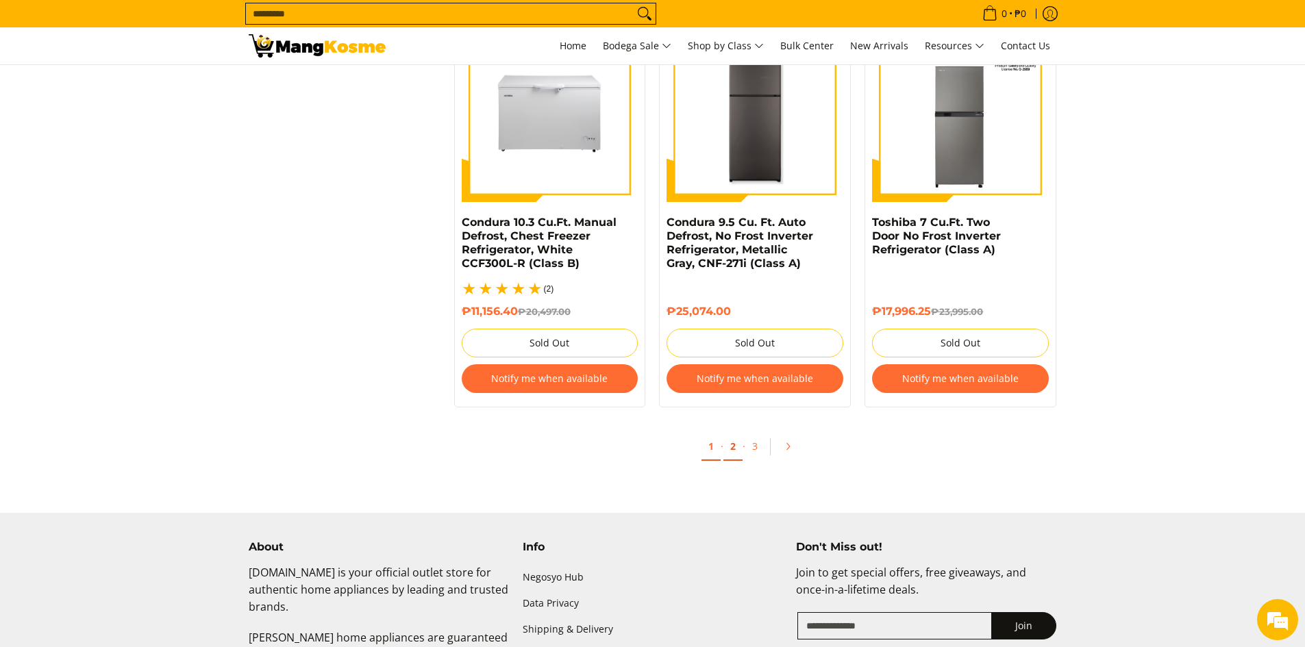
click at [734, 435] on link "2" at bounding box center [732, 447] width 19 height 28
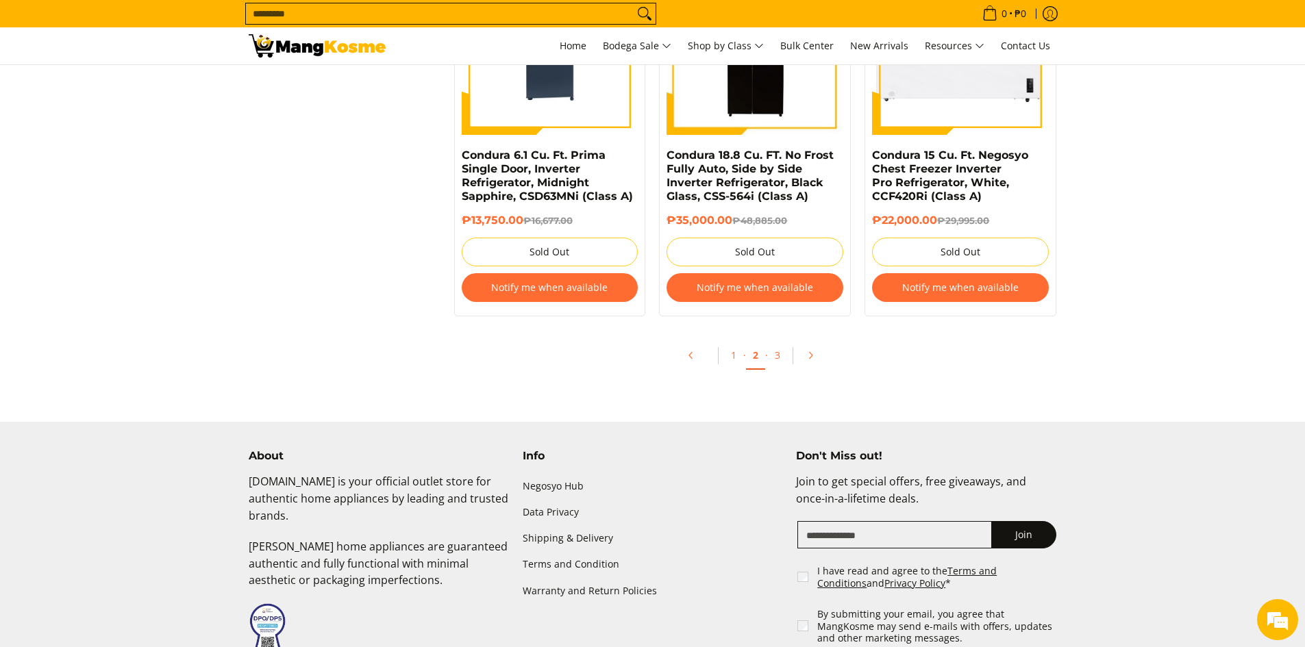
scroll to position [3014, 0]
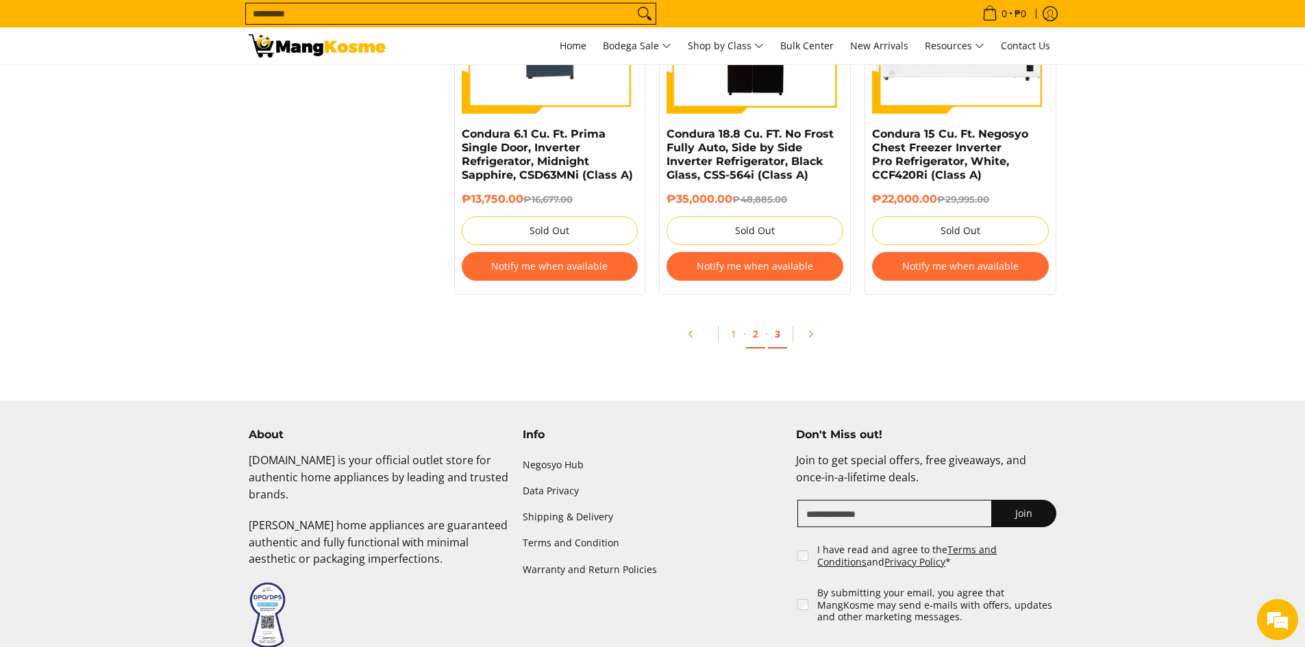
click at [772, 339] on link "3" at bounding box center [777, 335] width 19 height 28
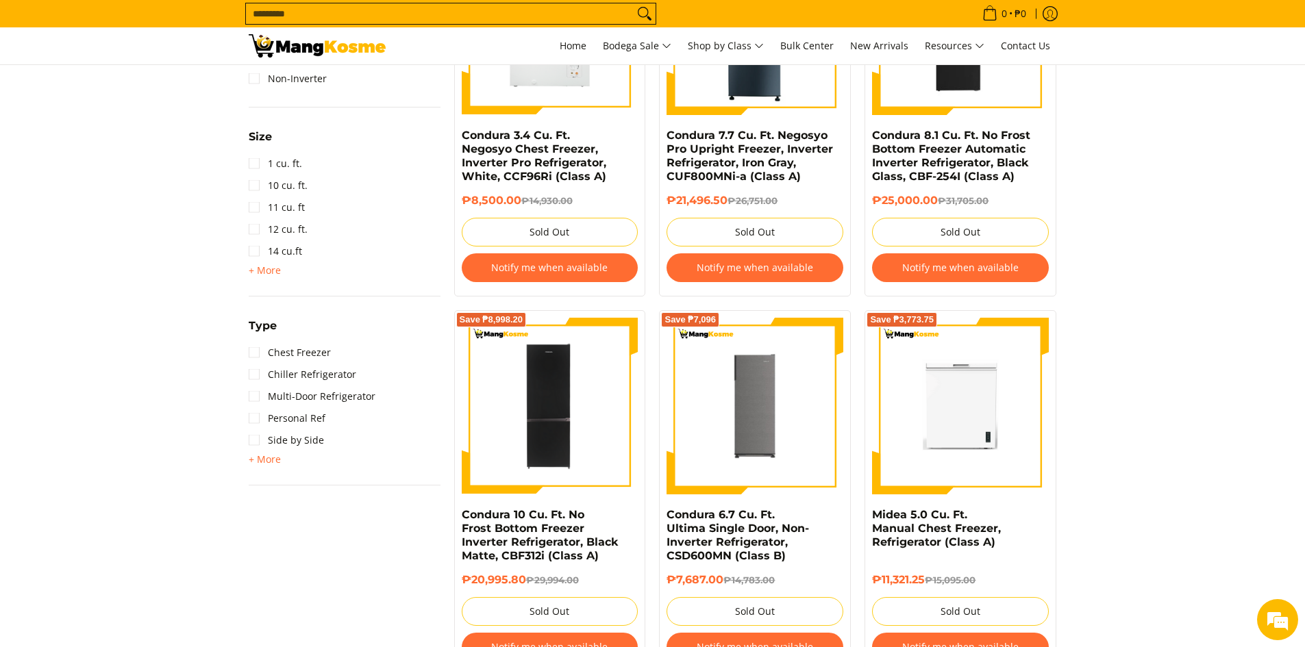
scroll to position [1028, 0]
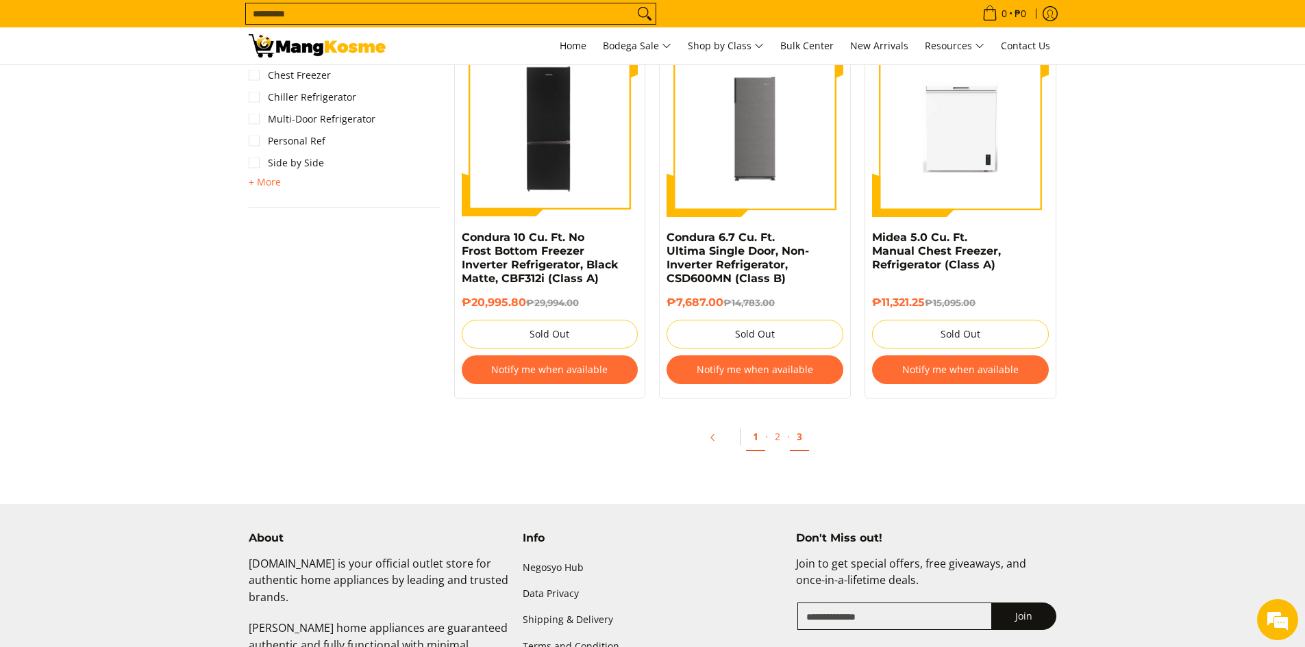
click at [756, 438] on link "1" at bounding box center [755, 437] width 19 height 28
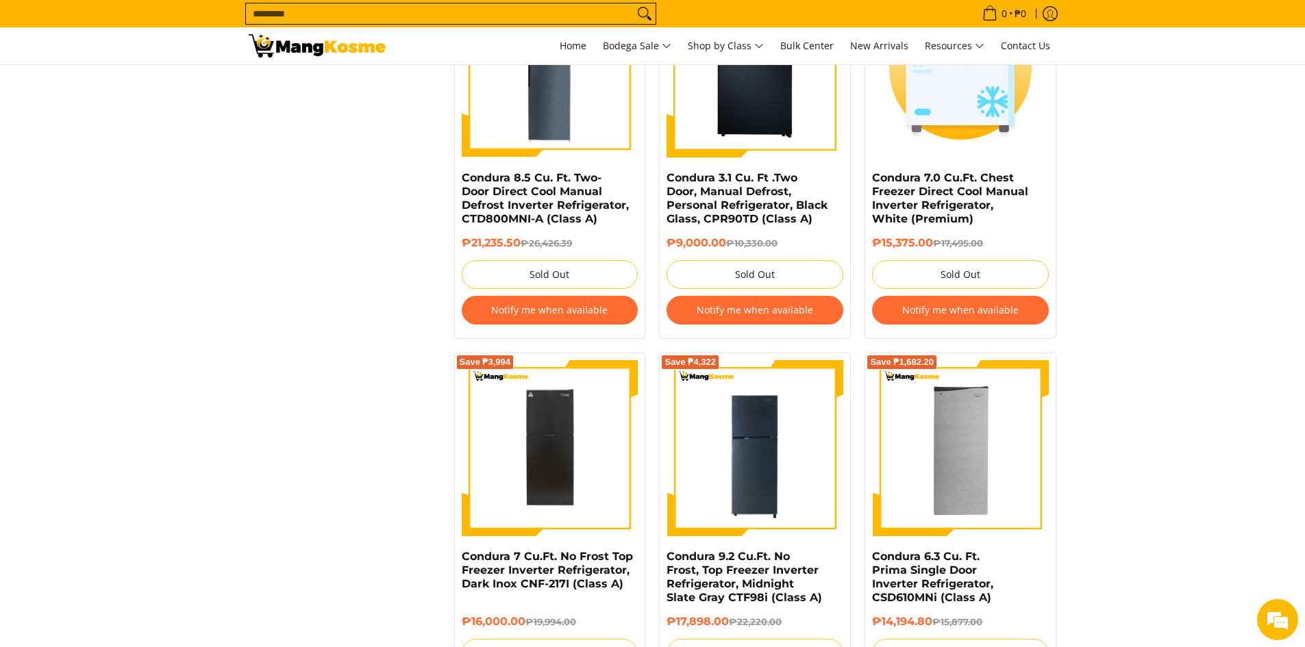
scroll to position [1850, 0]
